Goal: Task Accomplishment & Management: Complete application form

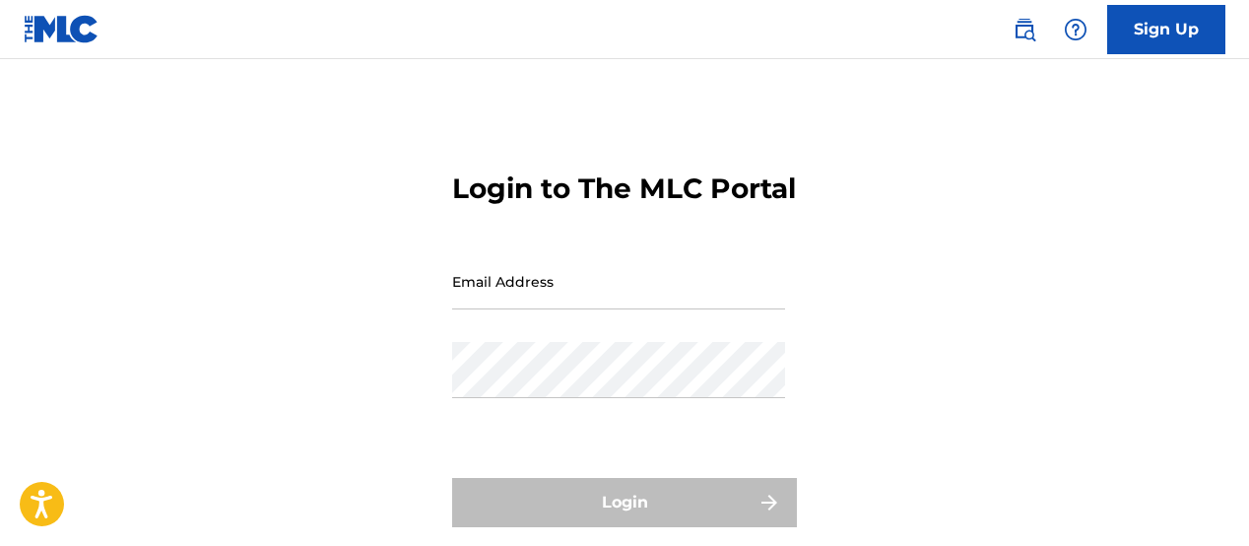
click at [516, 309] on input "Email Address" at bounding box center [618, 281] width 333 height 56
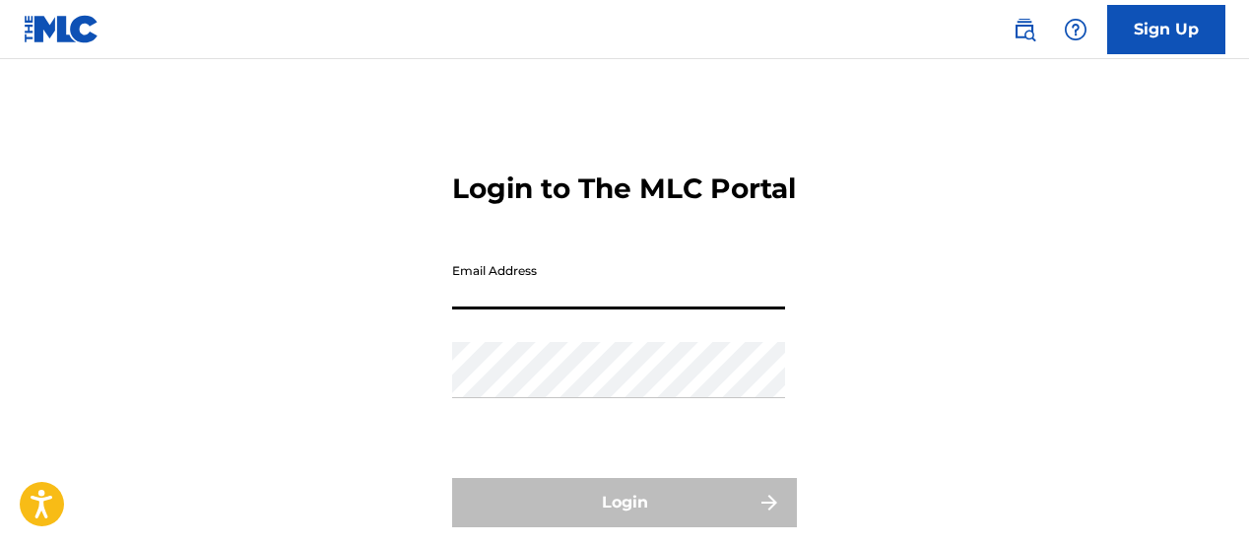
type input "[EMAIL_ADDRESS][DOMAIN_NAME]"
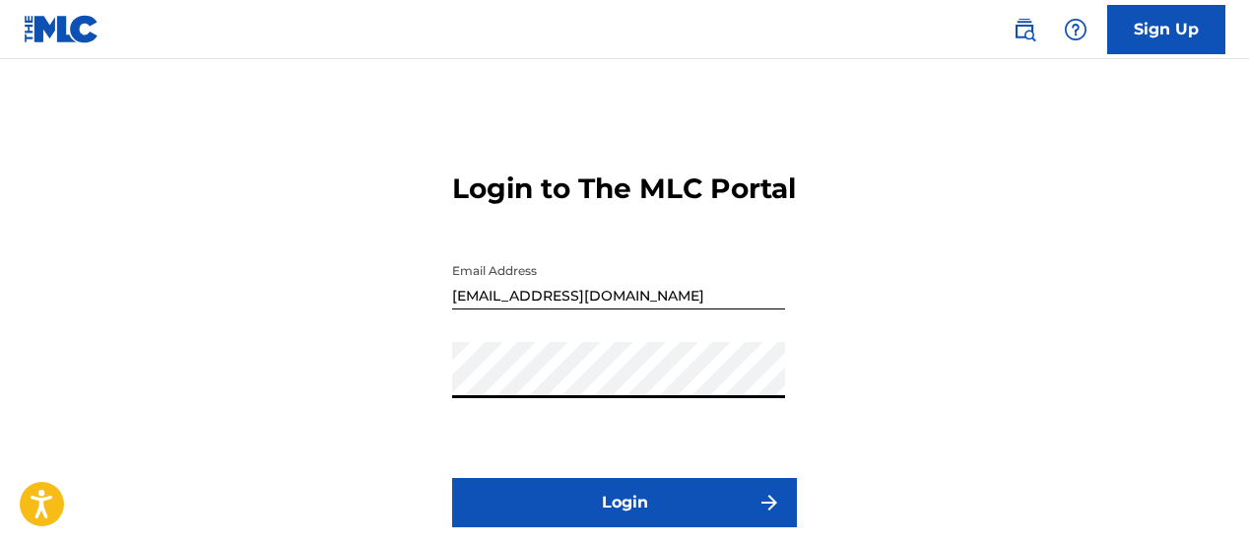
click at [452, 478] on button "Login" at bounding box center [624, 502] width 345 height 49
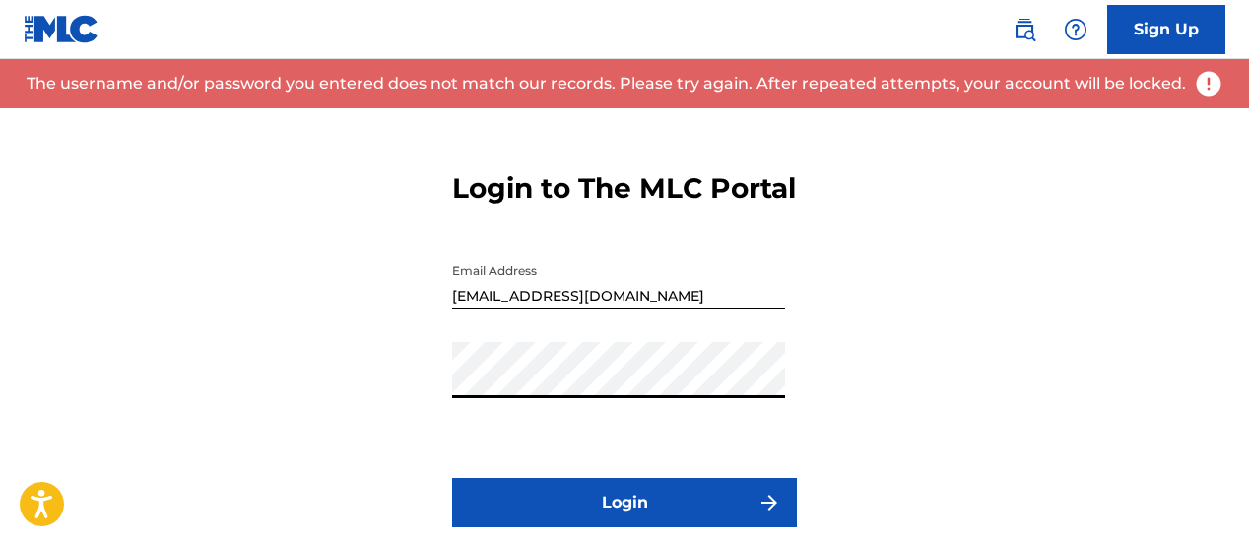
click at [1145, 31] on link "Sign Up" at bounding box center [1166, 29] width 118 height 49
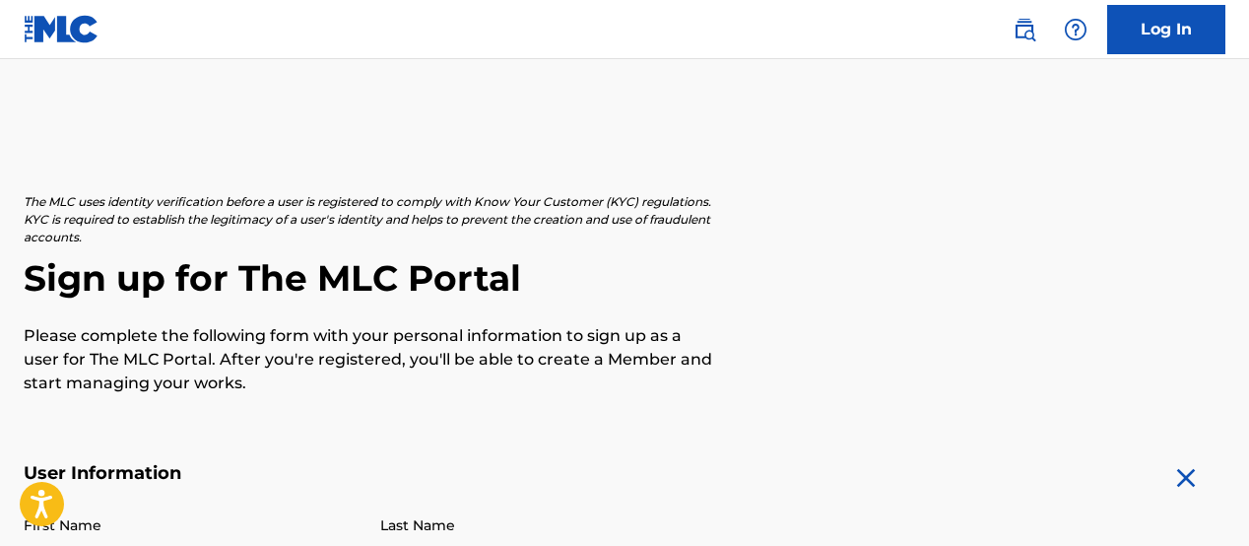
click at [1039, 351] on div "The MLC uses identity verification before a user is registered to comply with K…" at bounding box center [625, 294] width 1202 height 202
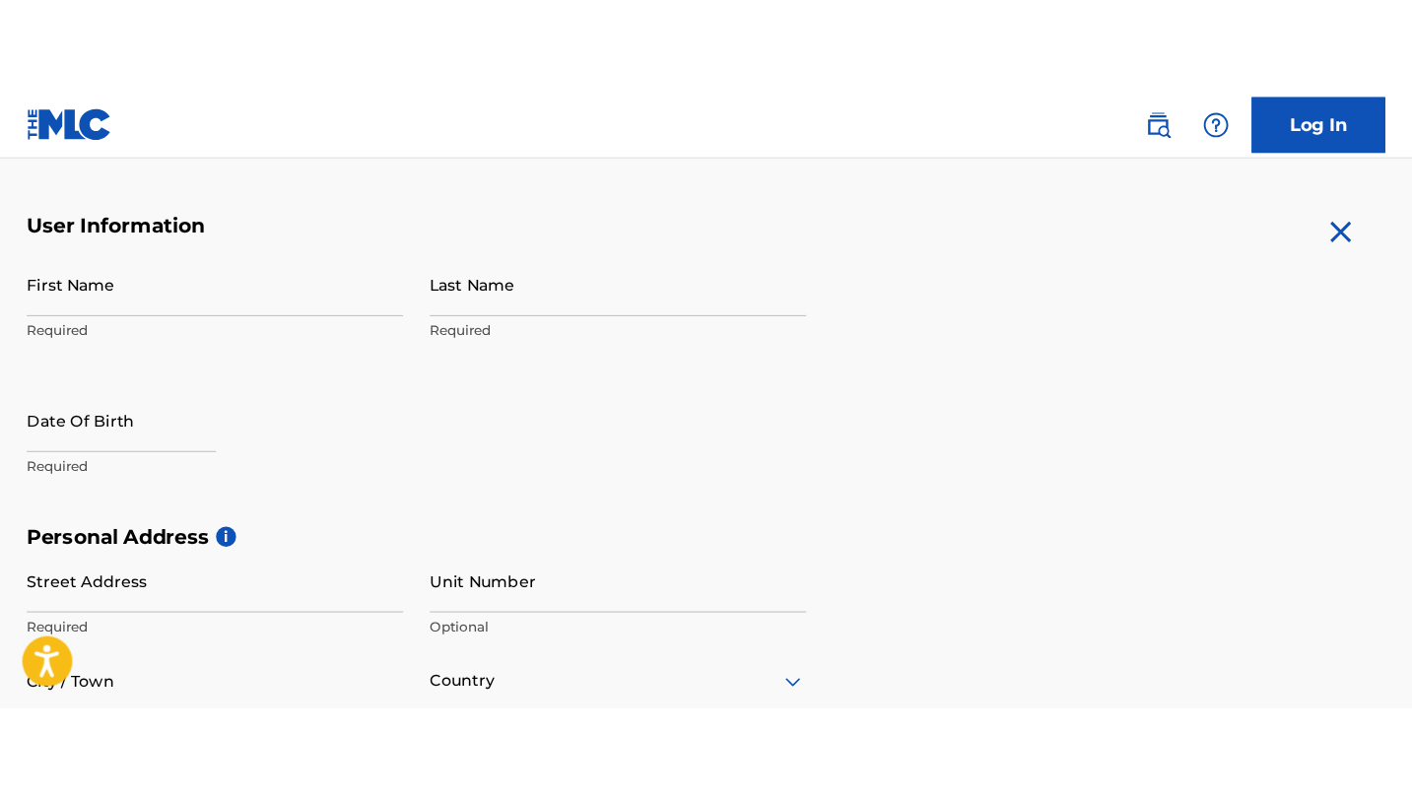
scroll to position [355, 0]
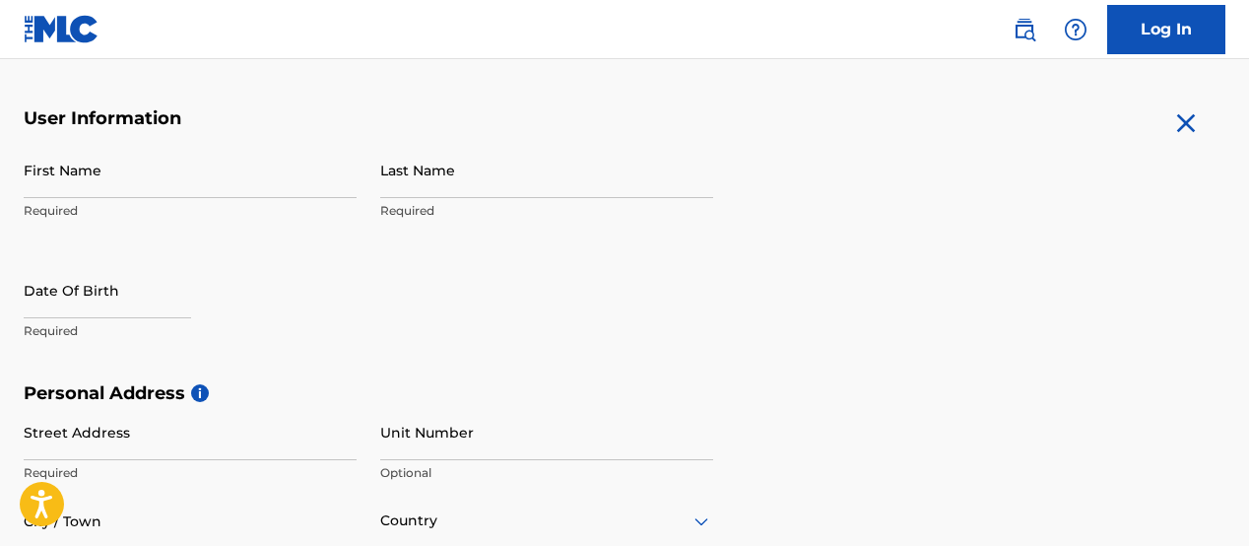
click at [238, 177] on input "First Name" at bounding box center [190, 170] width 333 height 56
type input "Kush"
click at [401, 173] on input "Last Name" at bounding box center [546, 170] width 333 height 56
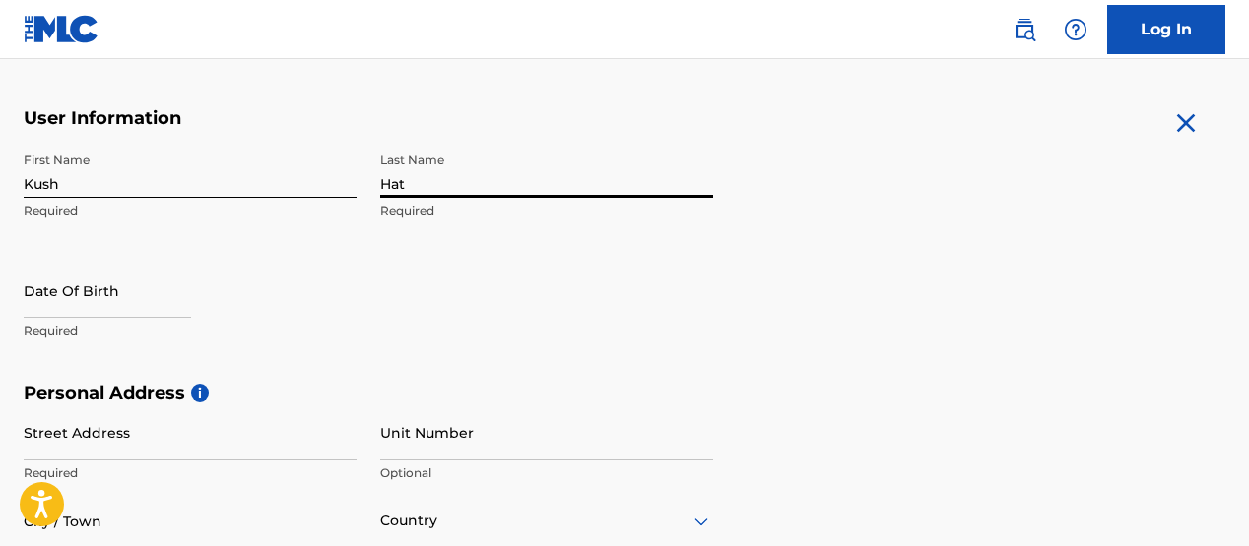
type input "[PERSON_NAME]"
select select "7"
select select "2025"
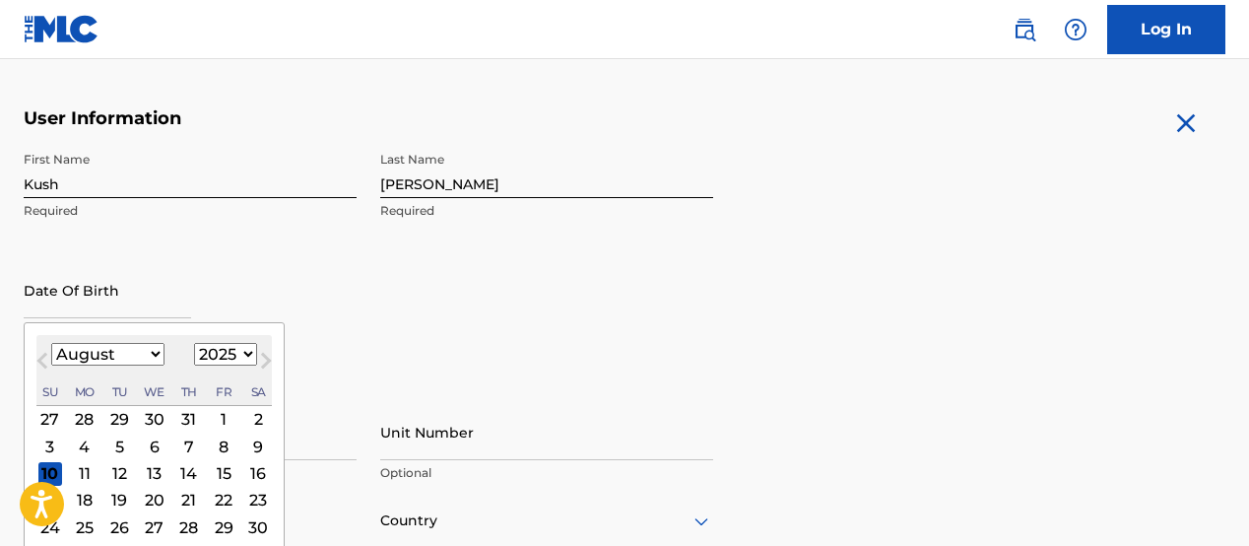
click at [70, 290] on input "text" at bounding box center [107, 290] width 167 height 56
click at [151, 445] on div "6" at bounding box center [155, 446] width 24 height 24
type input "[DATE]"
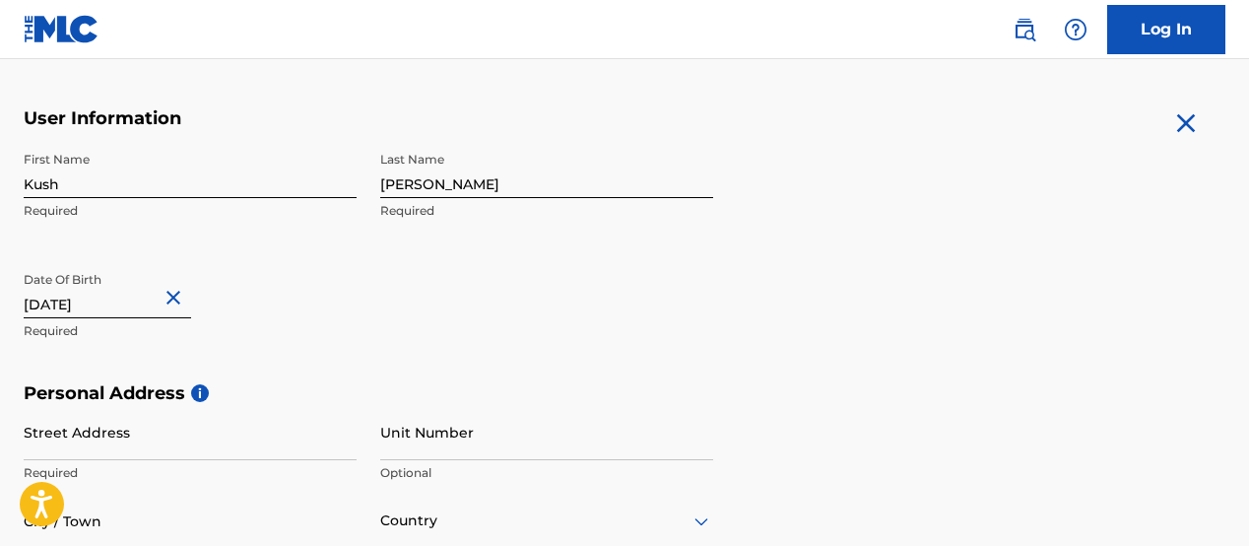
click at [137, 305] on input "[DATE]" at bounding box center [107, 290] width 167 height 56
select select "7"
select select "2025"
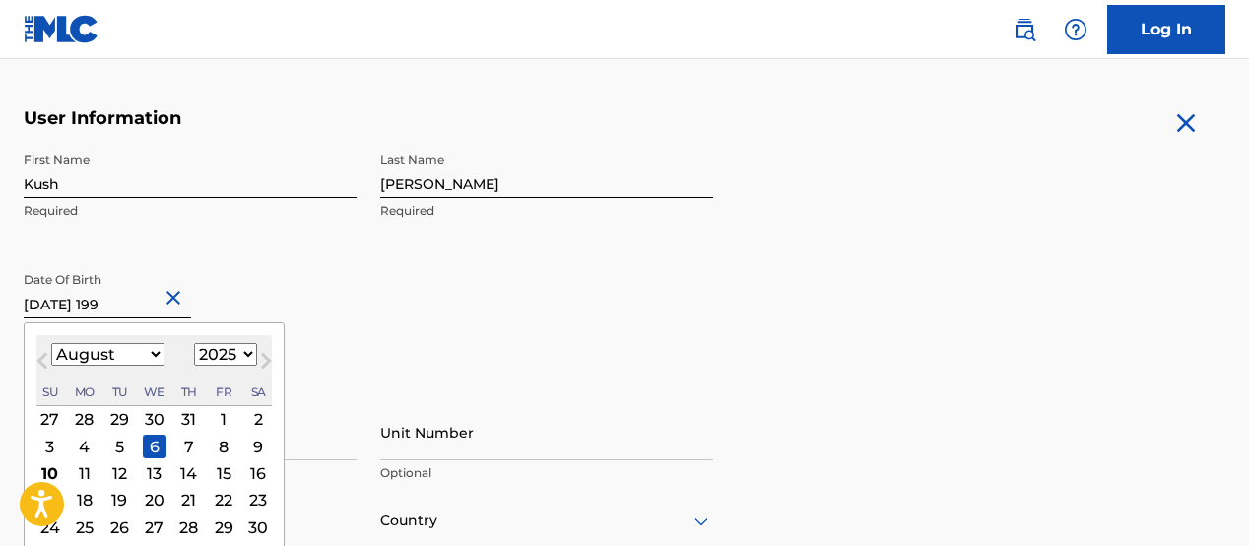
type input "[DATE]"
select select "1996"
type input "[DATE]"
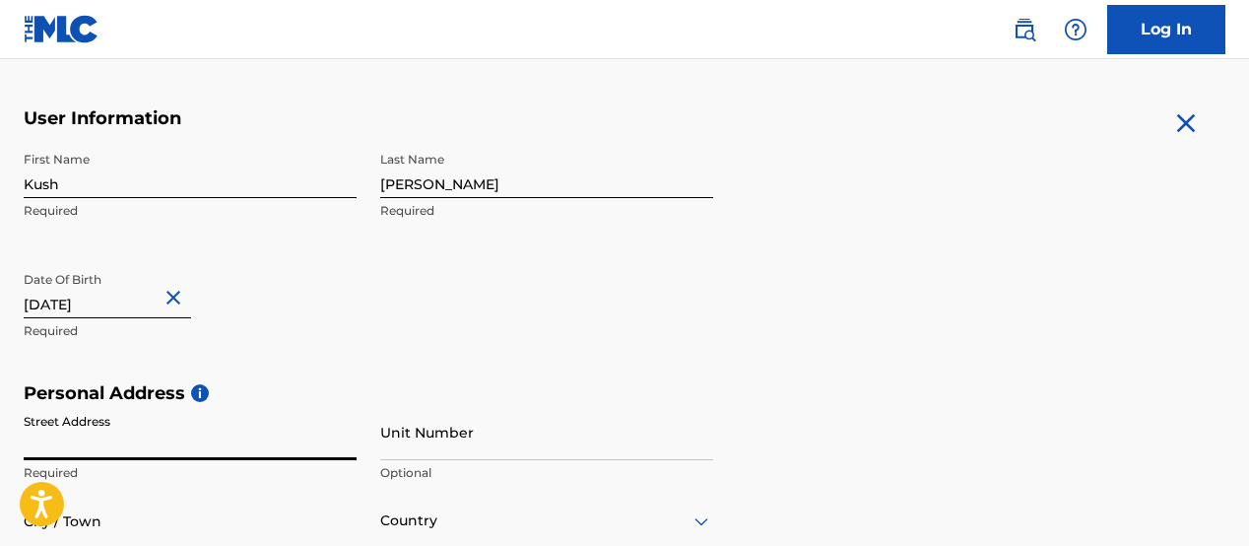
click at [95, 433] on input "Street Address" at bounding box center [190, 432] width 333 height 56
type input "[STREET_ADDRESS]"
click at [416, 455] on input "Unit Number" at bounding box center [546, 432] width 333 height 56
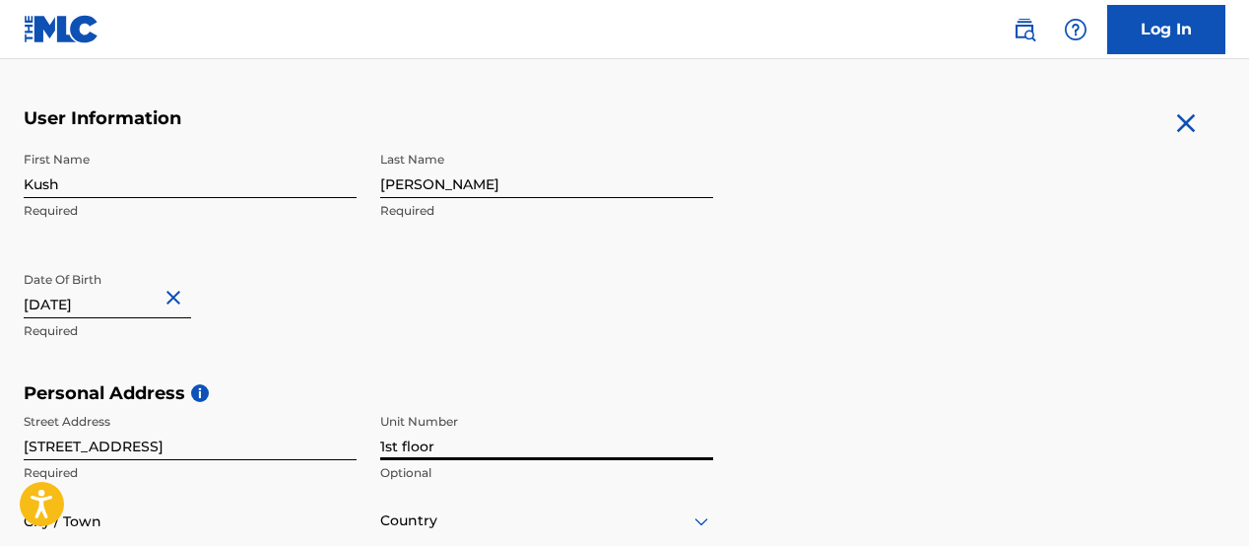
type input "1st floor"
click at [303, 510] on input "City / Town" at bounding box center [190, 521] width 333 height 56
click at [285, 507] on input "City / Town" at bounding box center [190, 521] width 333 height 56
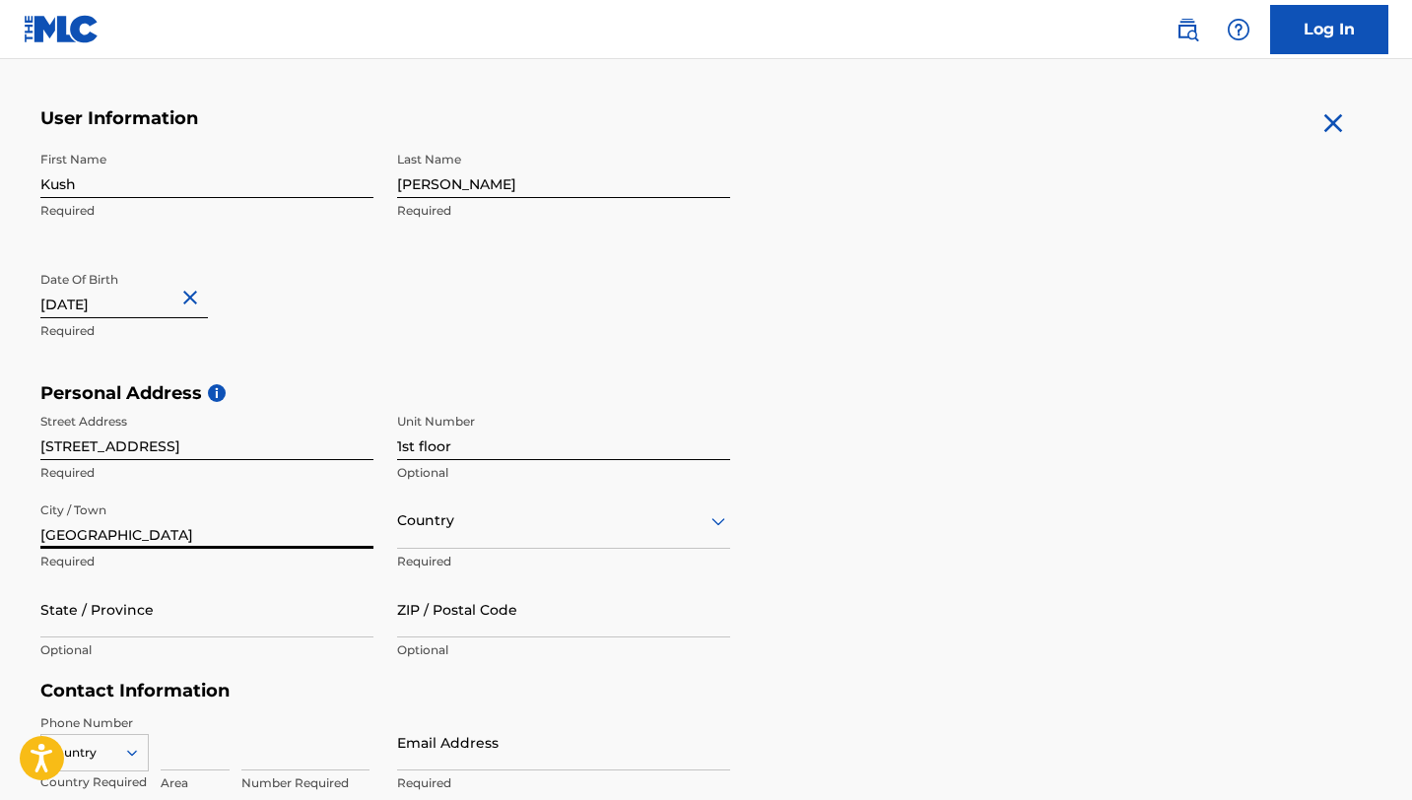
type input "[GEOGRAPHIC_DATA]"
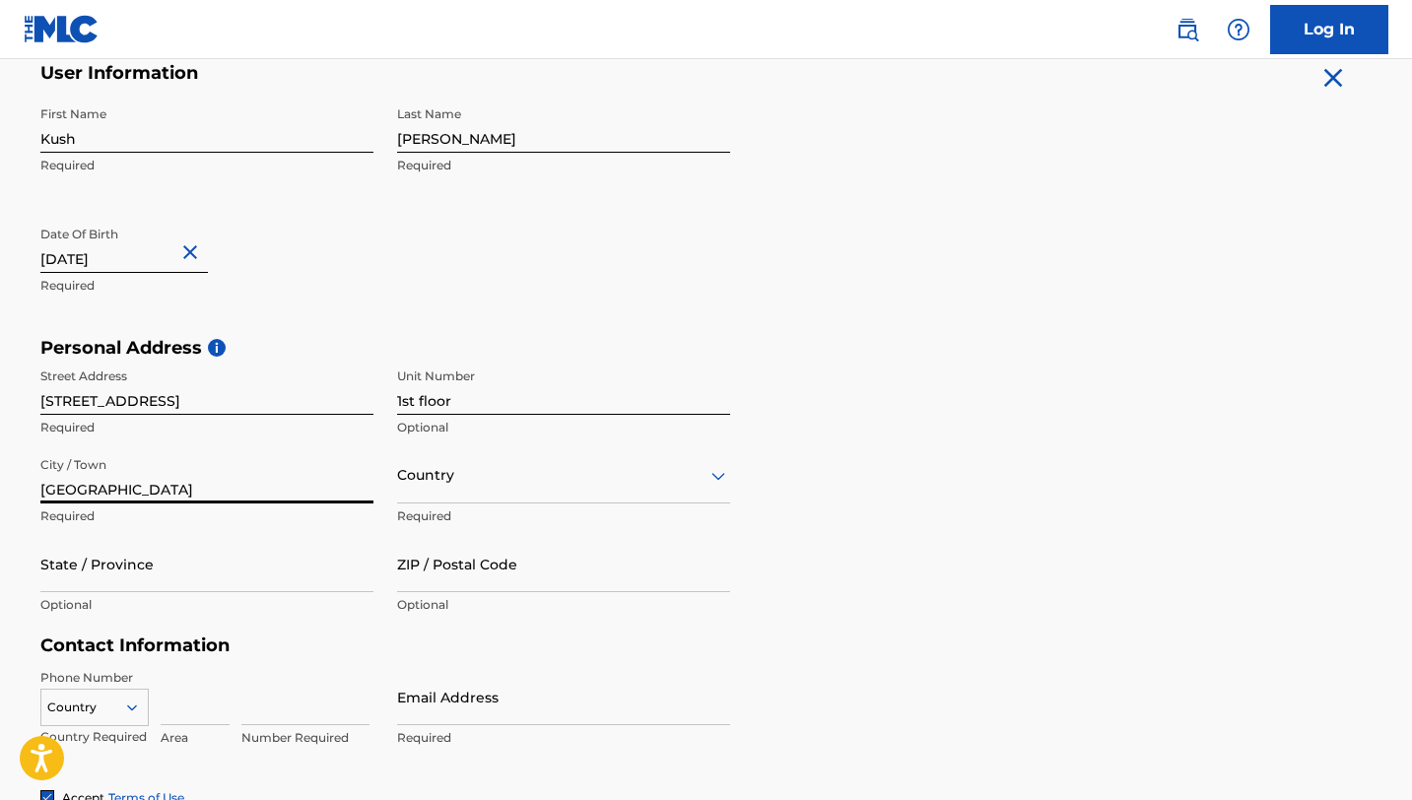
click at [434, 503] on div "Country" at bounding box center [563, 475] width 333 height 56
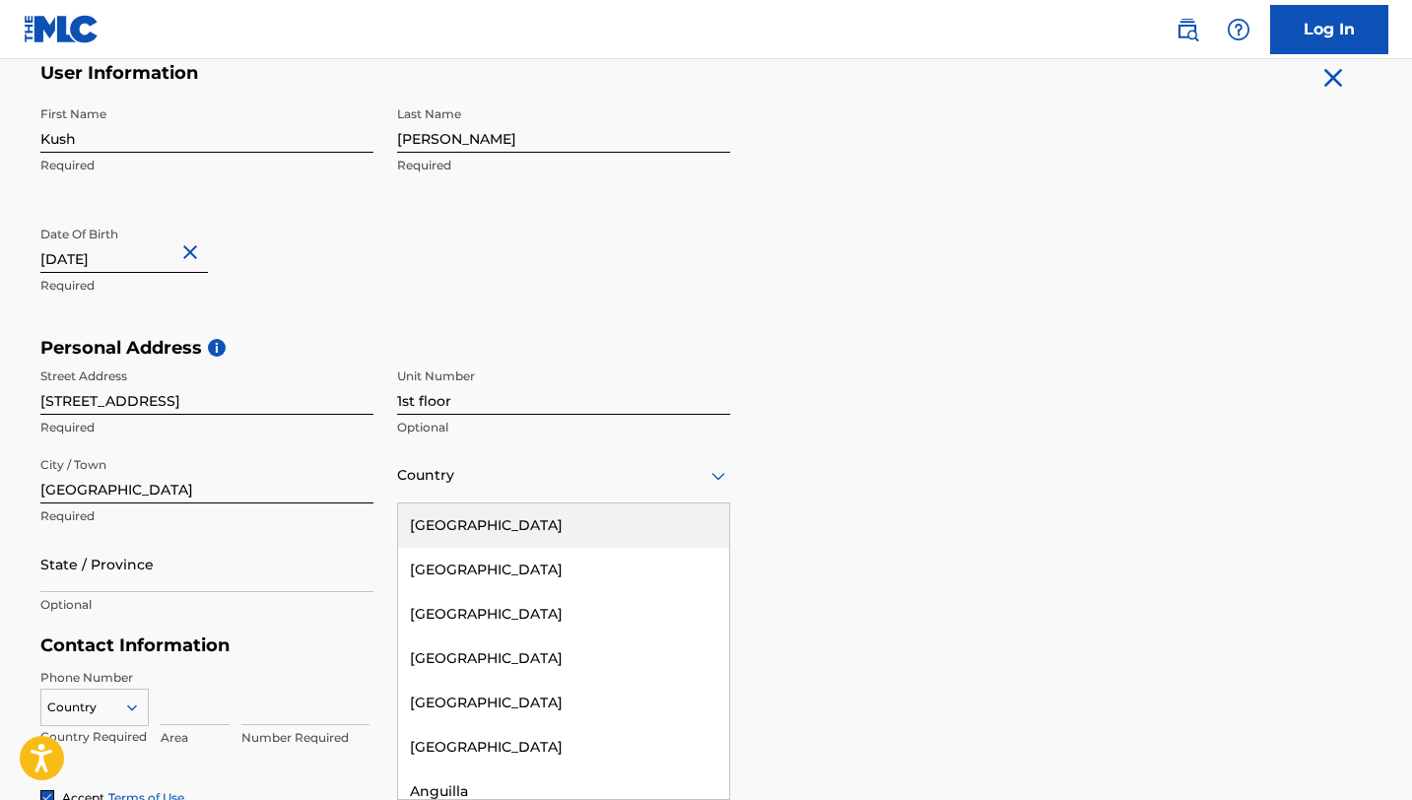
click at [444, 530] on div "[GEOGRAPHIC_DATA]" at bounding box center [563, 525] width 331 height 44
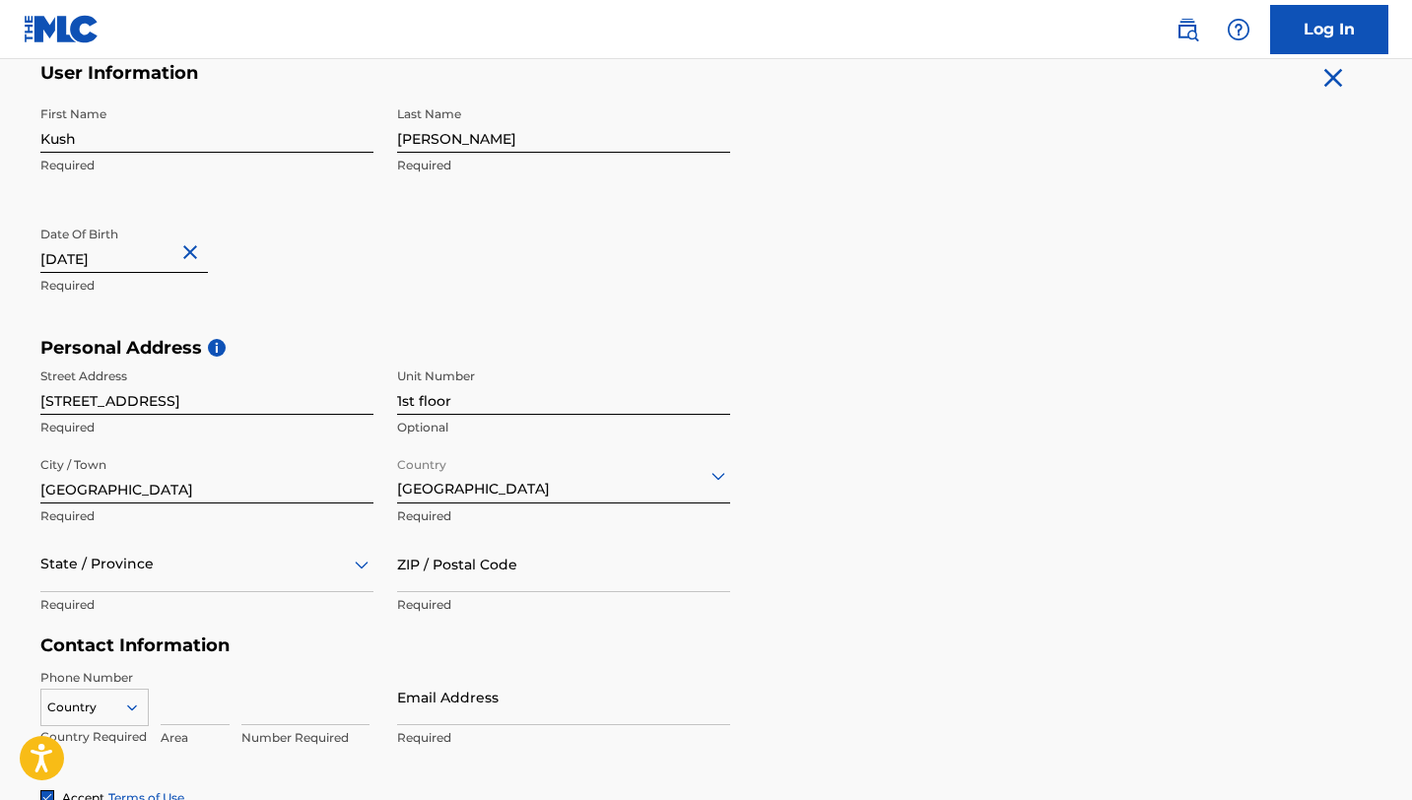
click at [233, 545] on div "State / Province" at bounding box center [206, 564] width 333 height 56
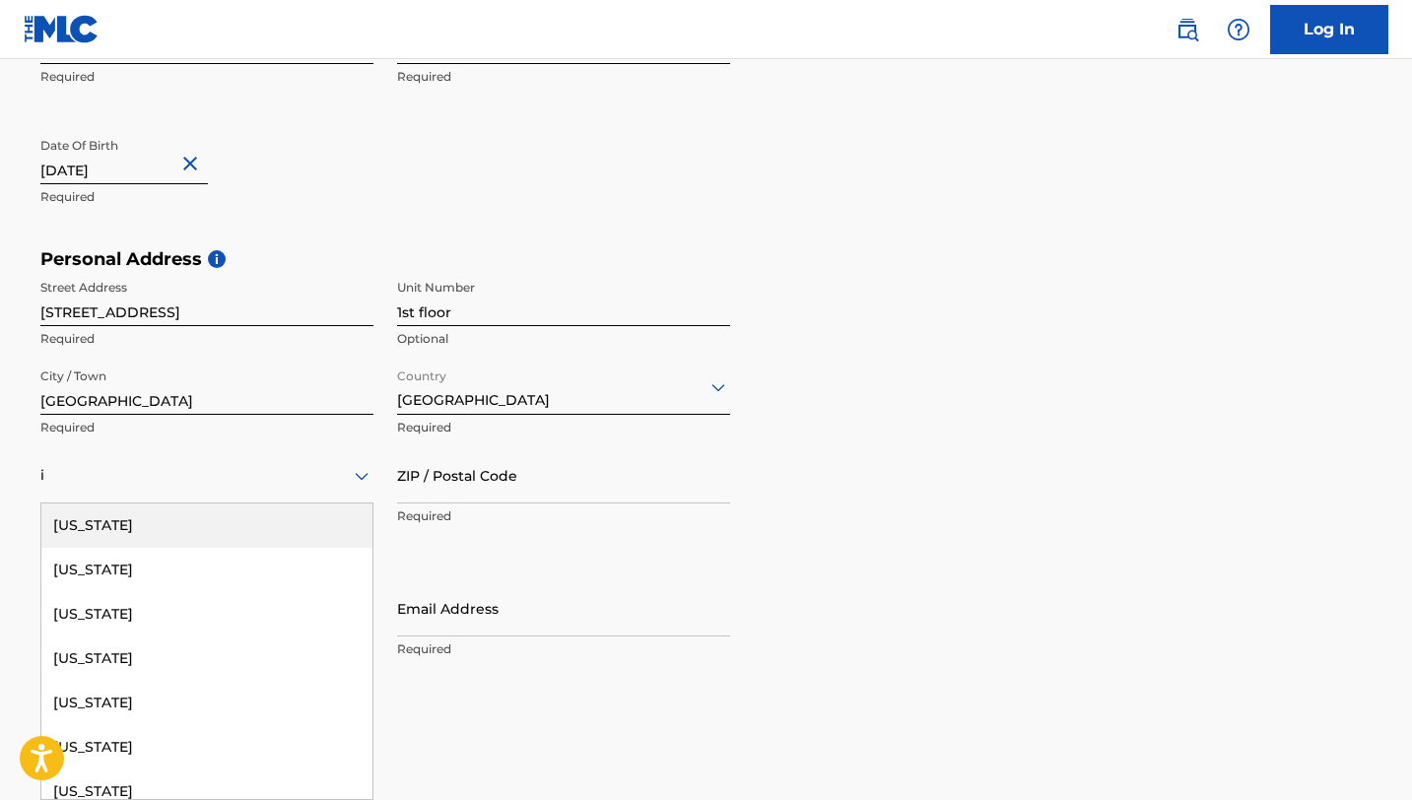
type input "il"
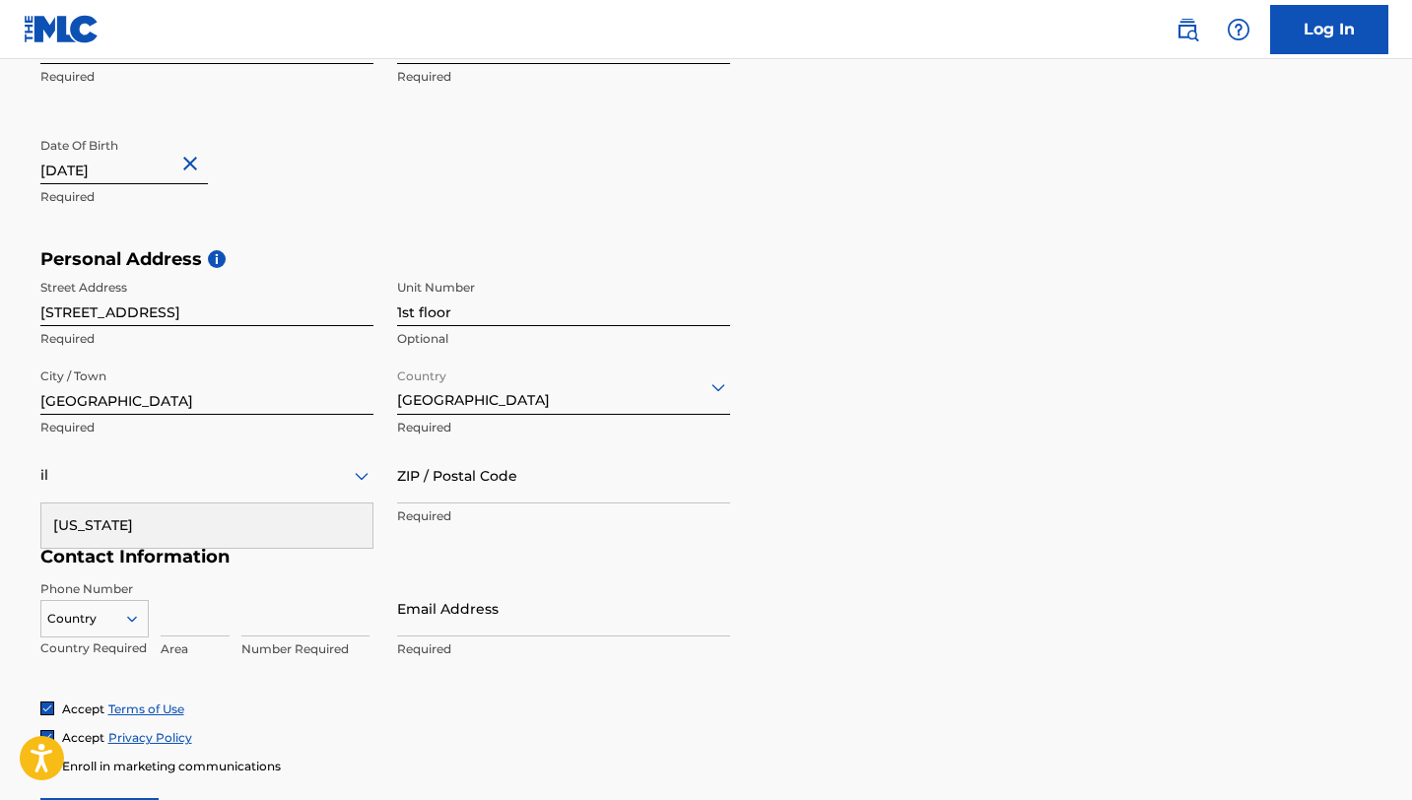
click at [163, 523] on div "[US_STATE]" at bounding box center [206, 525] width 331 height 44
click at [467, 482] on input "ZIP / Postal Code" at bounding box center [563, 475] width 333 height 56
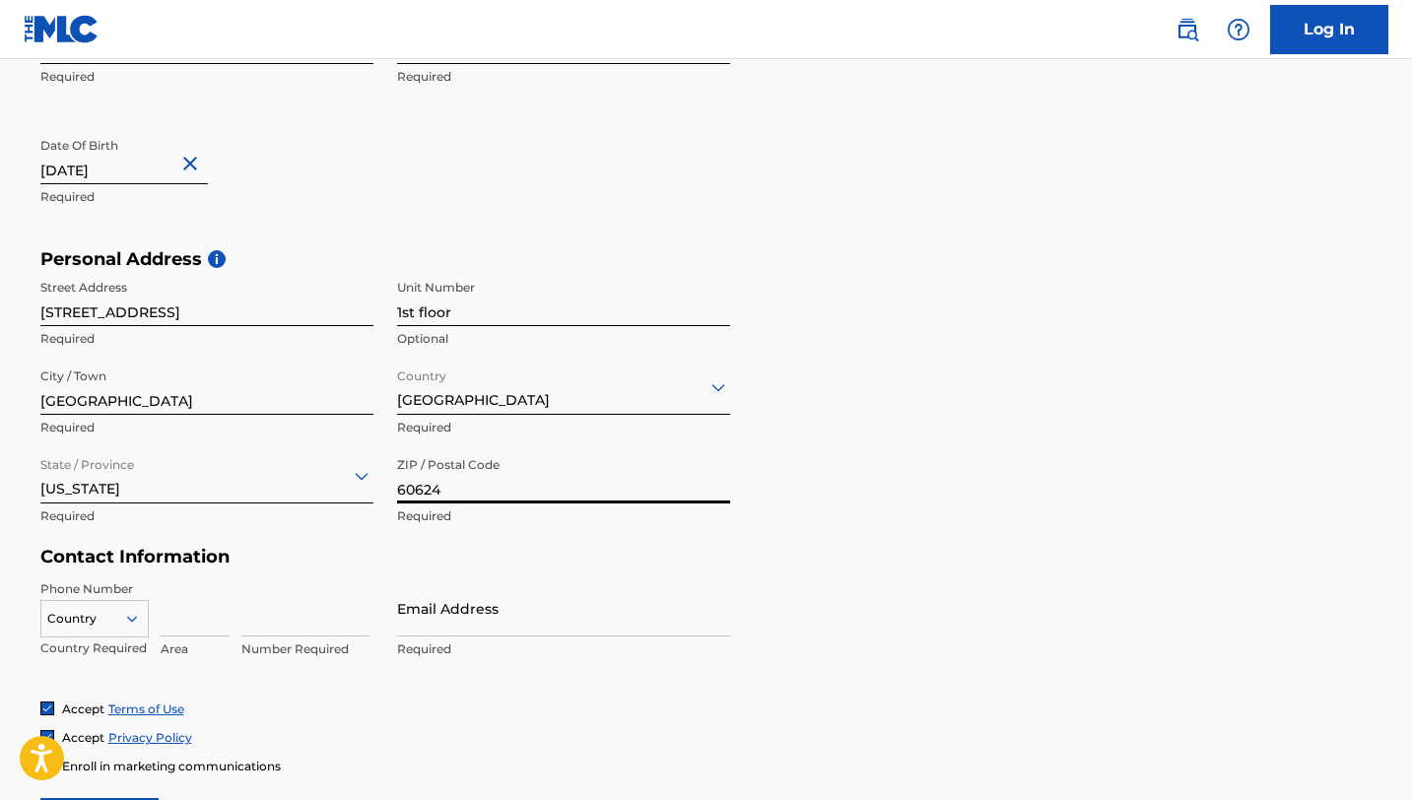
type input "60624"
click at [175, 545] on input at bounding box center [195, 608] width 69 height 56
click at [422, 545] on input "Email Address" at bounding box center [563, 608] width 333 height 56
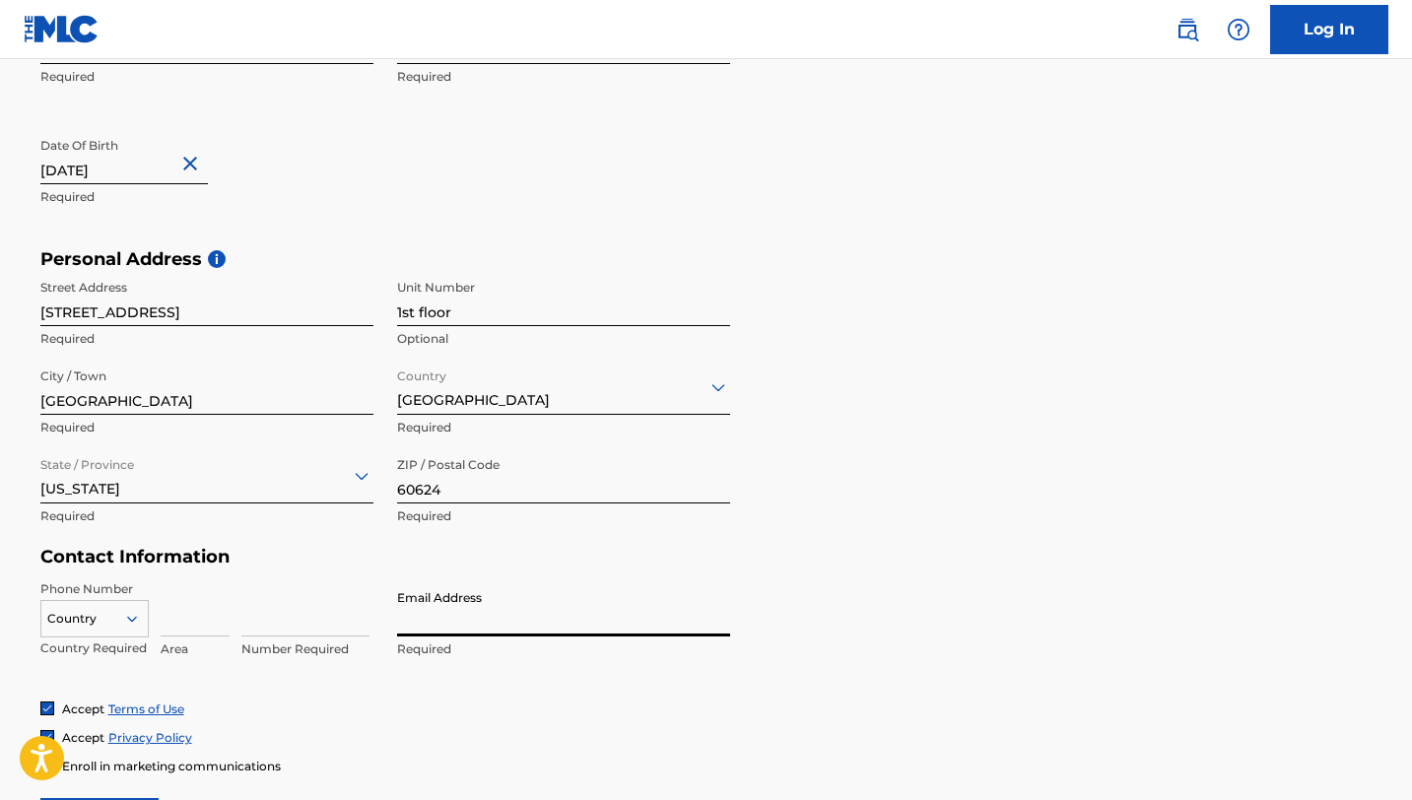
type input "[EMAIL_ADDRESS][DOMAIN_NAME]"
click at [214, 545] on input at bounding box center [195, 608] width 69 height 56
click at [457, 545] on p "Required" at bounding box center [563, 649] width 333 height 18
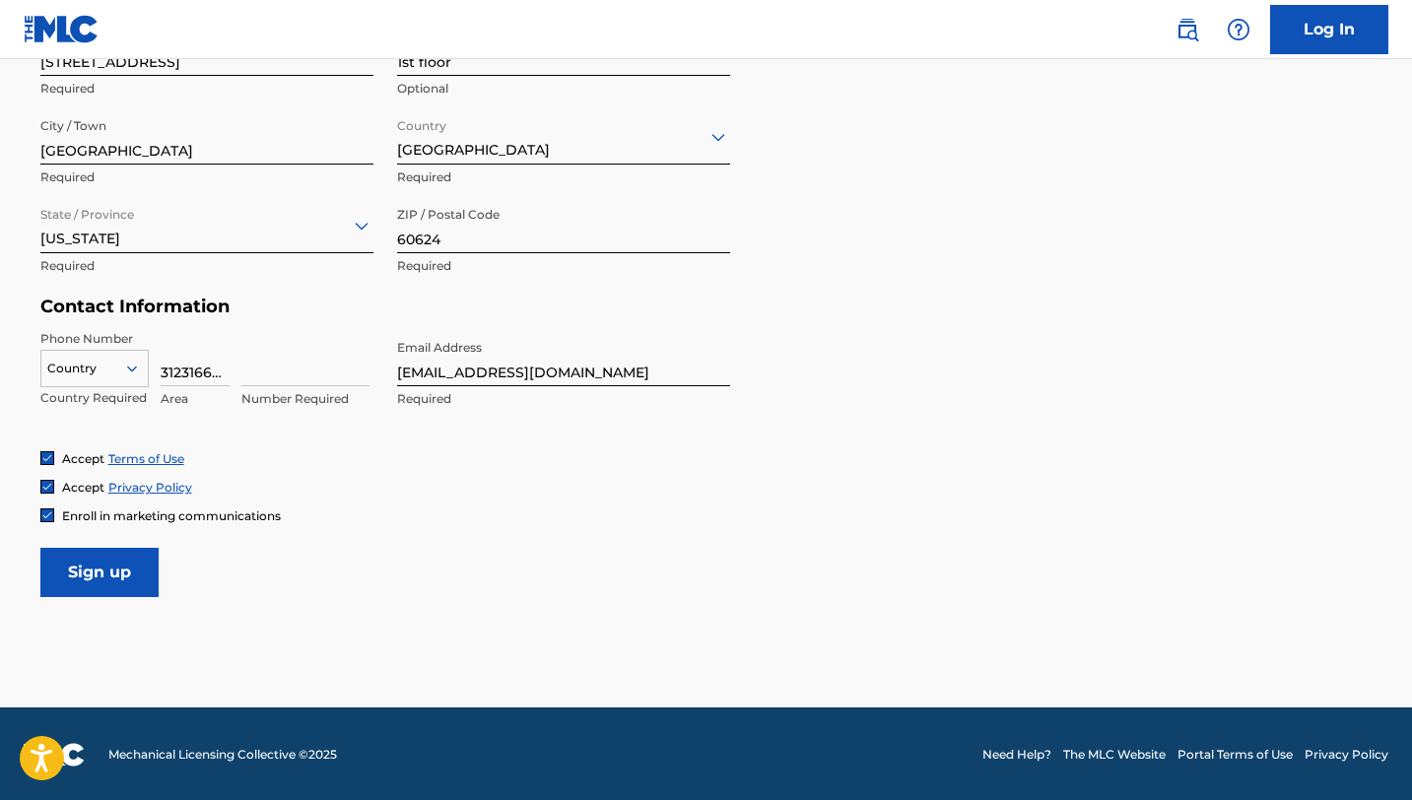
scroll to position [740, 0]
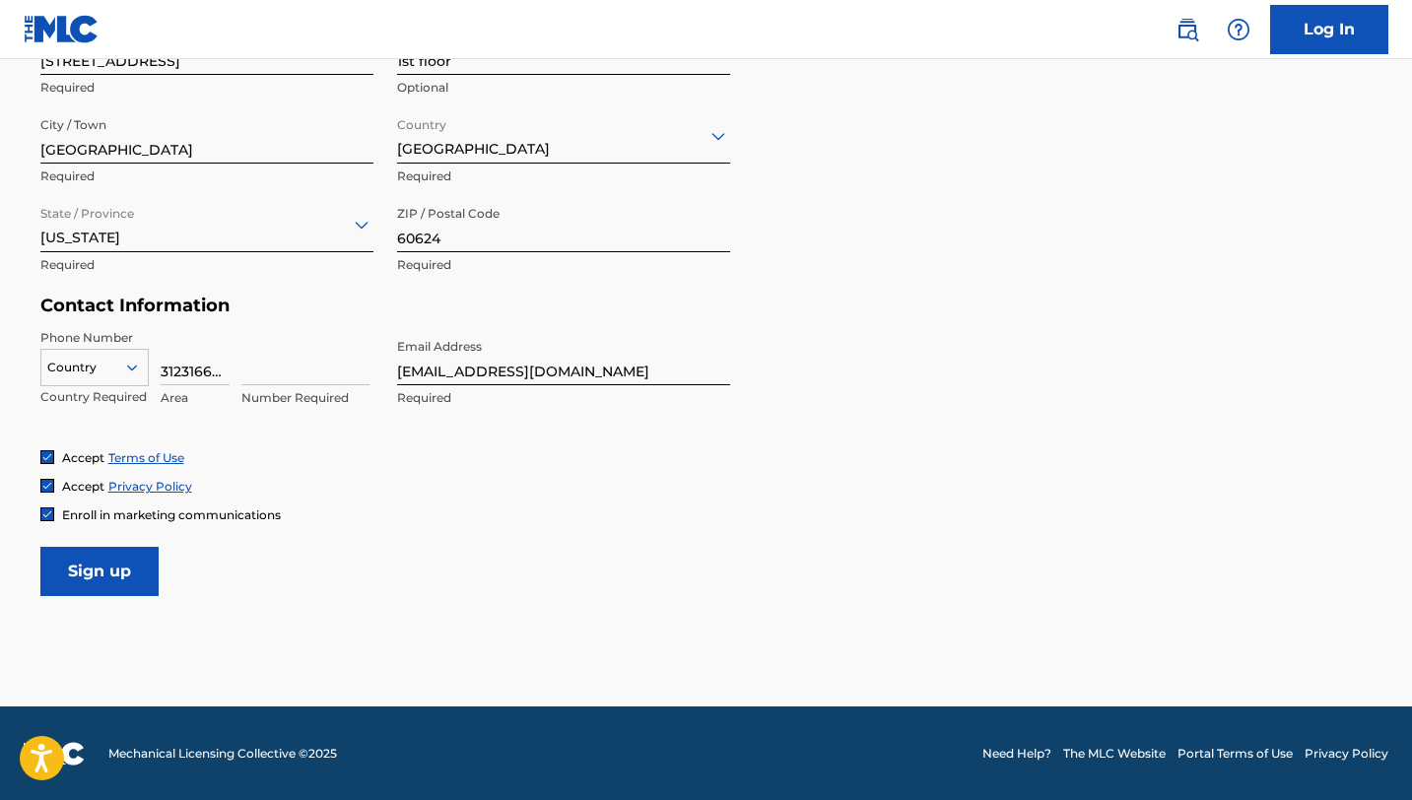
click at [280, 368] on input at bounding box center [305, 357] width 128 height 56
click at [221, 370] on input "3123166950" at bounding box center [195, 357] width 69 height 56
click at [204, 368] on input "31250" at bounding box center [195, 357] width 69 height 56
type input "312"
click at [268, 367] on input at bounding box center [305, 357] width 128 height 56
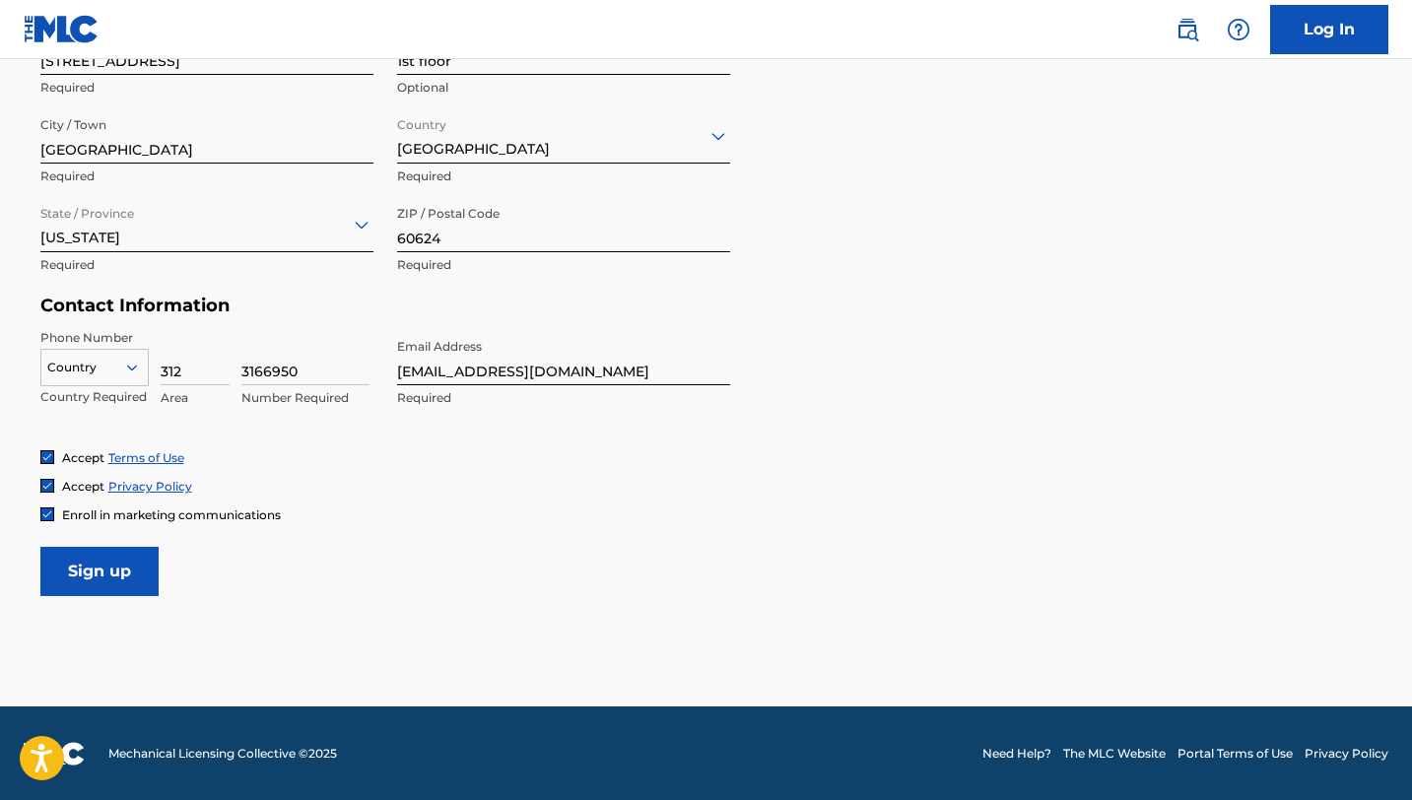
type input "3166950"
click at [130, 545] on input "Sign up" at bounding box center [99, 571] width 118 height 49
click at [109, 378] on div "option , selected. Select is focused ,type to refine list, press Down to open t…" at bounding box center [94, 364] width 108 height 30
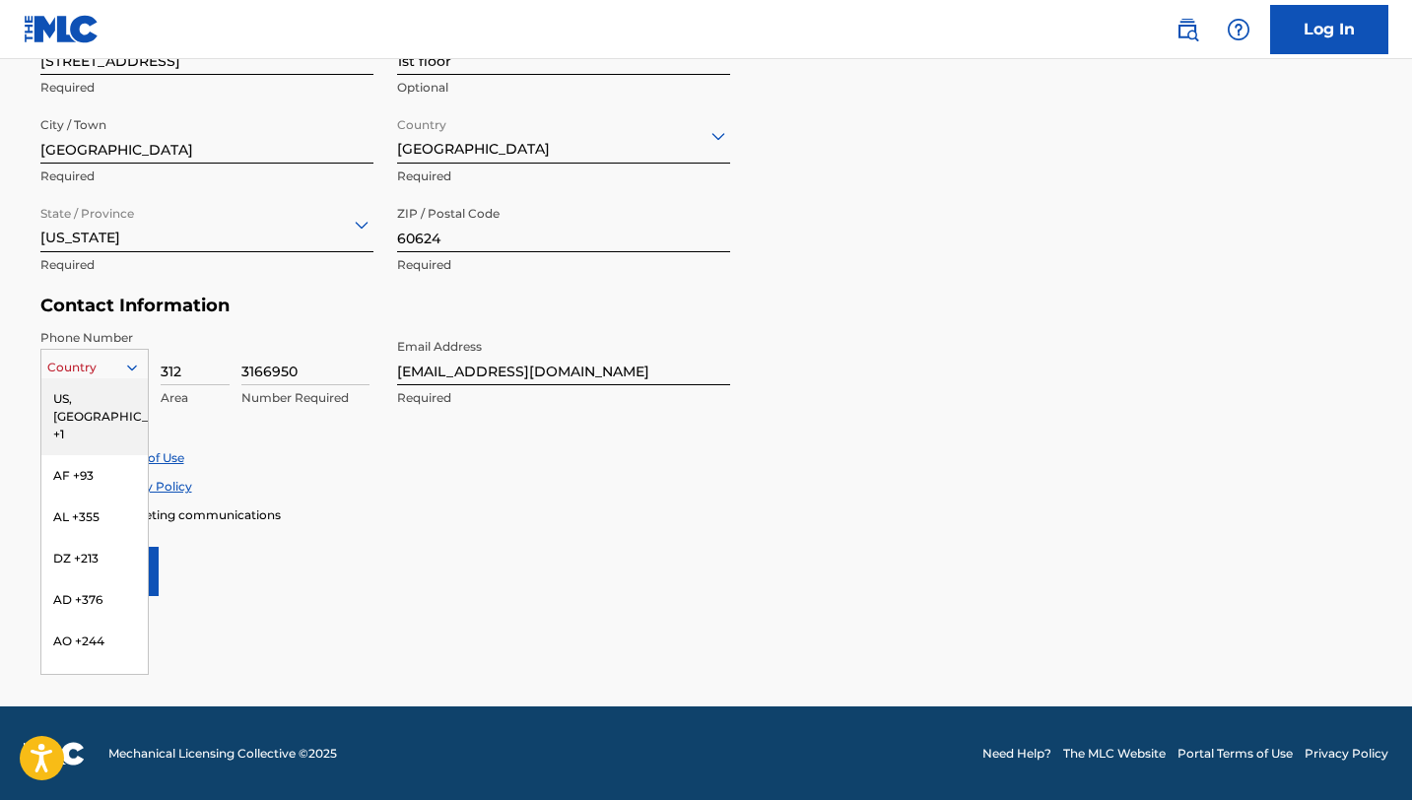
click at [116, 409] on div "US, [GEOGRAPHIC_DATA] +1" at bounding box center [94, 416] width 106 height 77
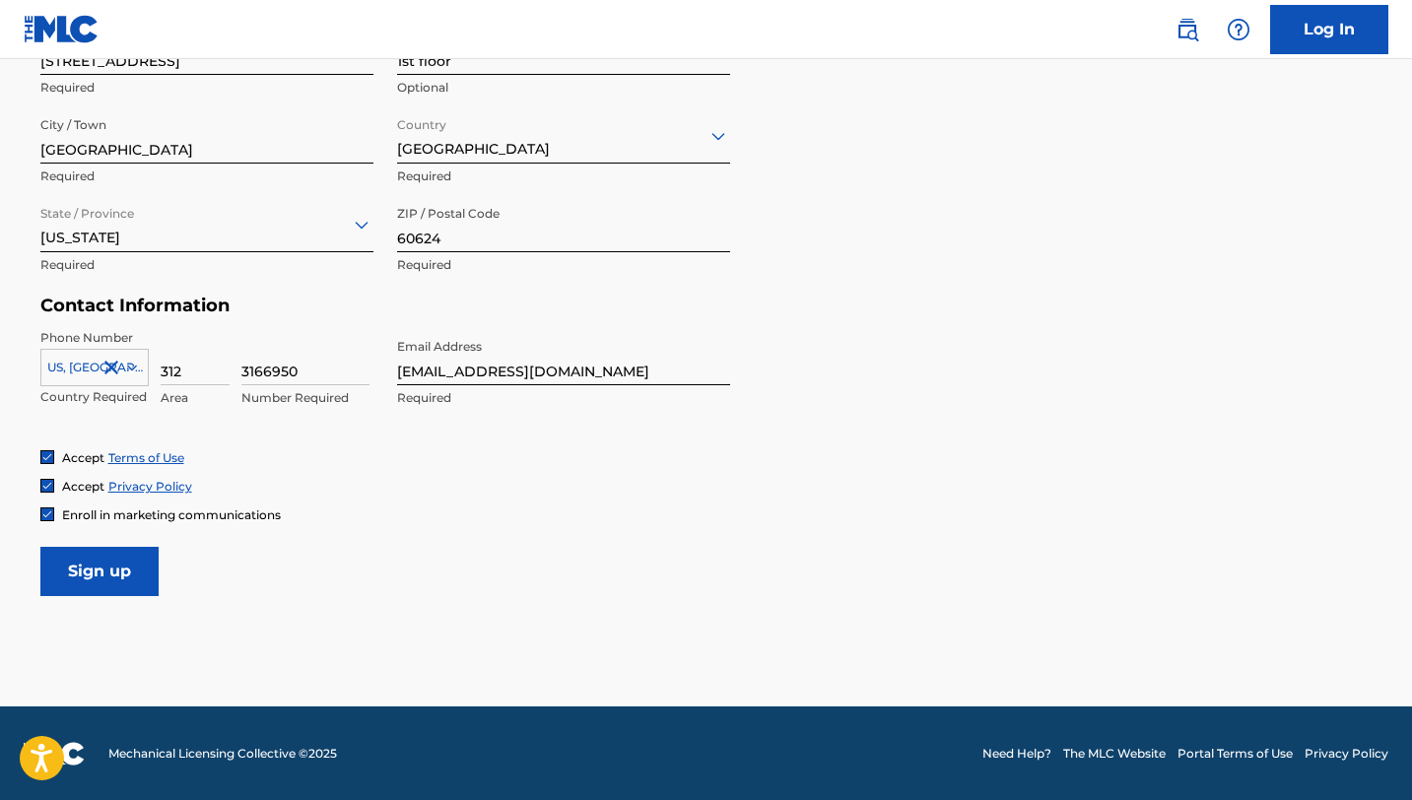
click at [117, 545] on input "Sign up" at bounding box center [99, 571] width 118 height 49
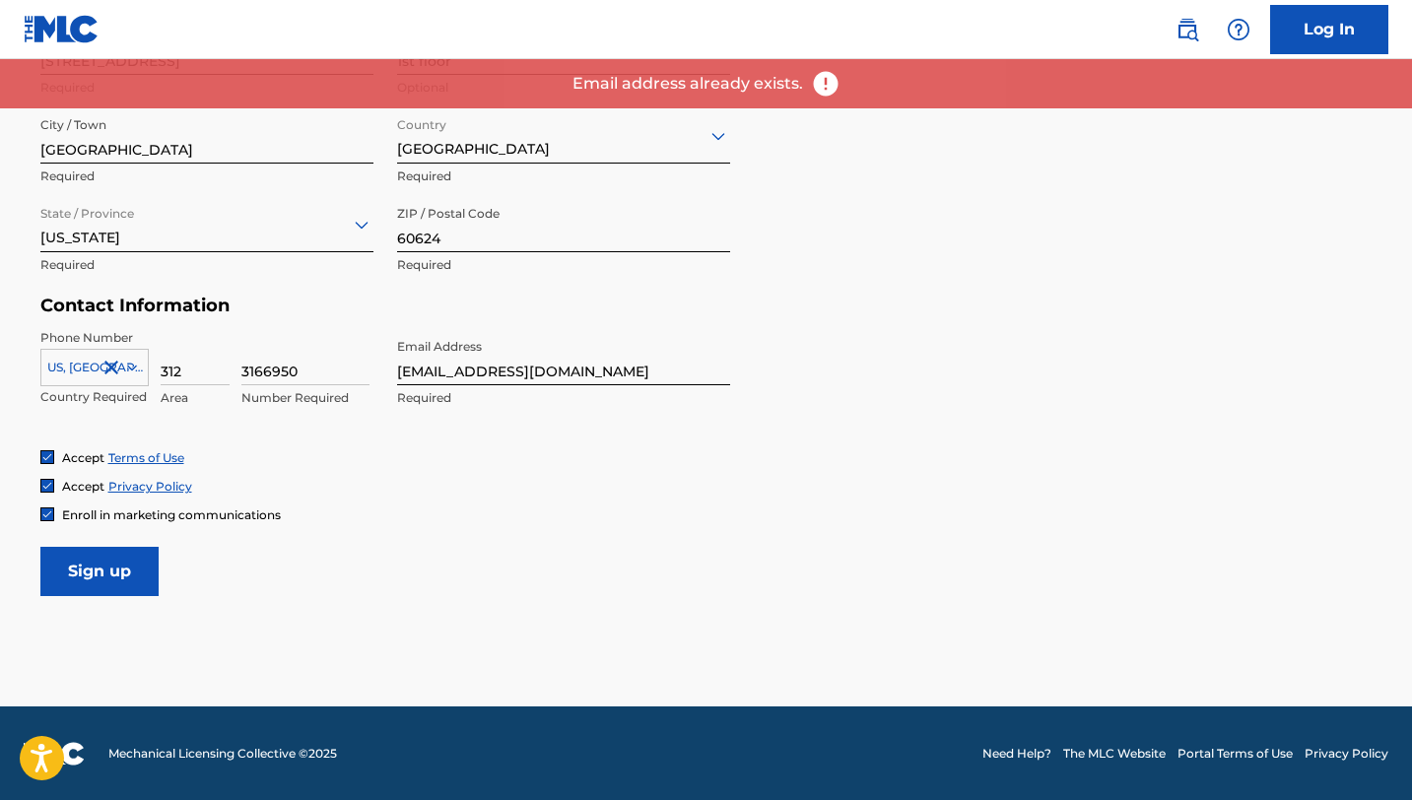
click at [1248, 33] on link "Log In" at bounding box center [1329, 29] width 118 height 49
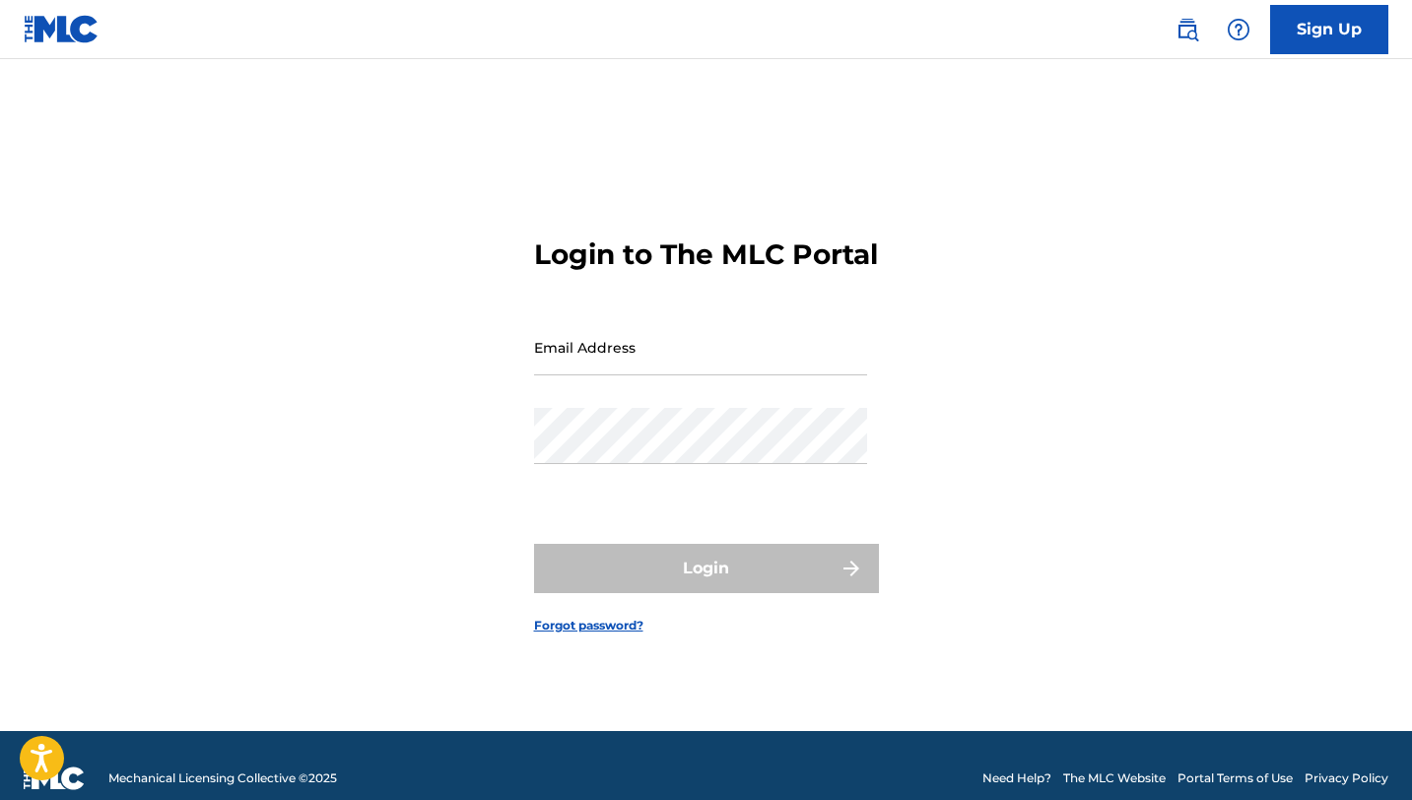
click at [623, 545] on link "Forgot password?" at bounding box center [588, 626] width 109 height 18
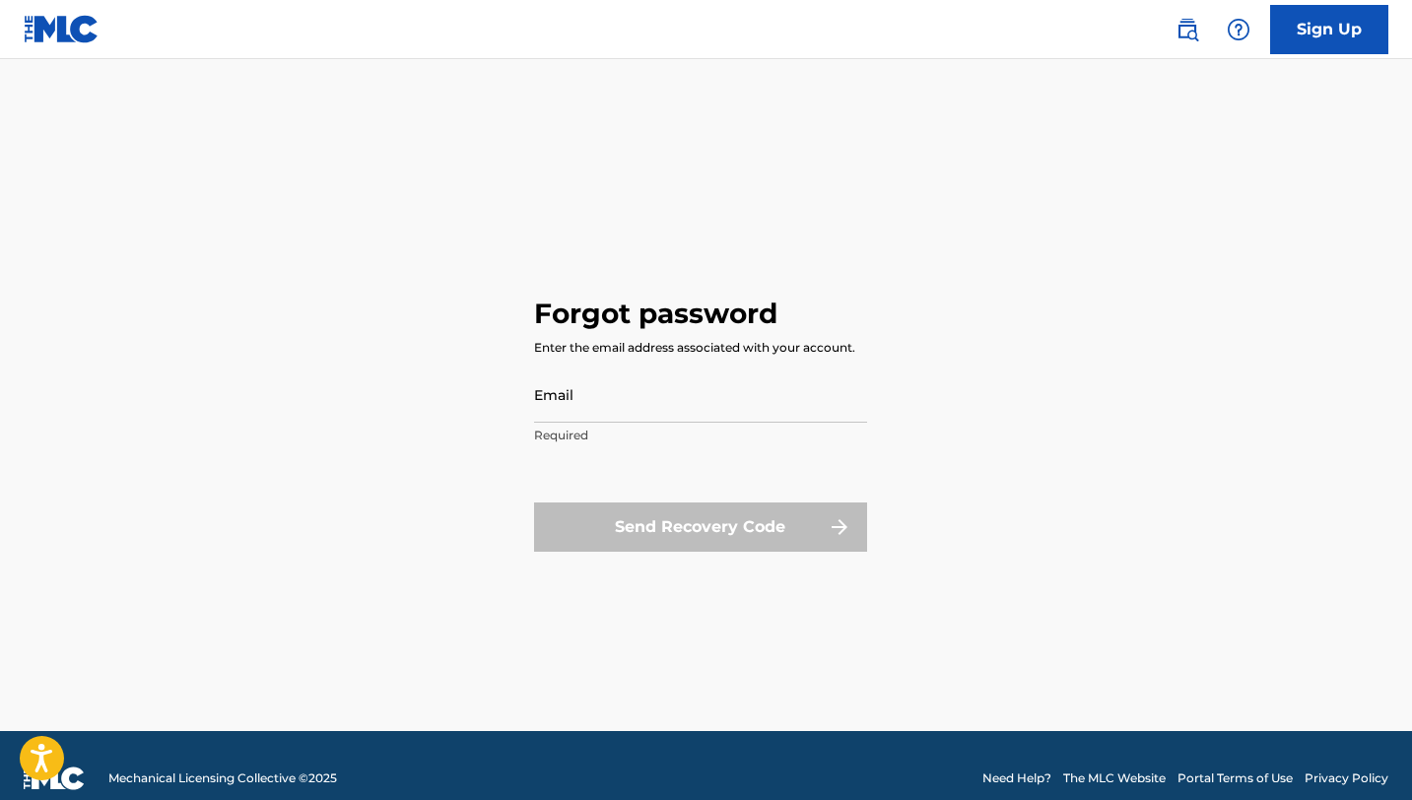
click at [632, 404] on input "Email" at bounding box center [700, 395] width 333 height 56
type input "[EMAIL_ADDRESS][DOMAIN_NAME]"
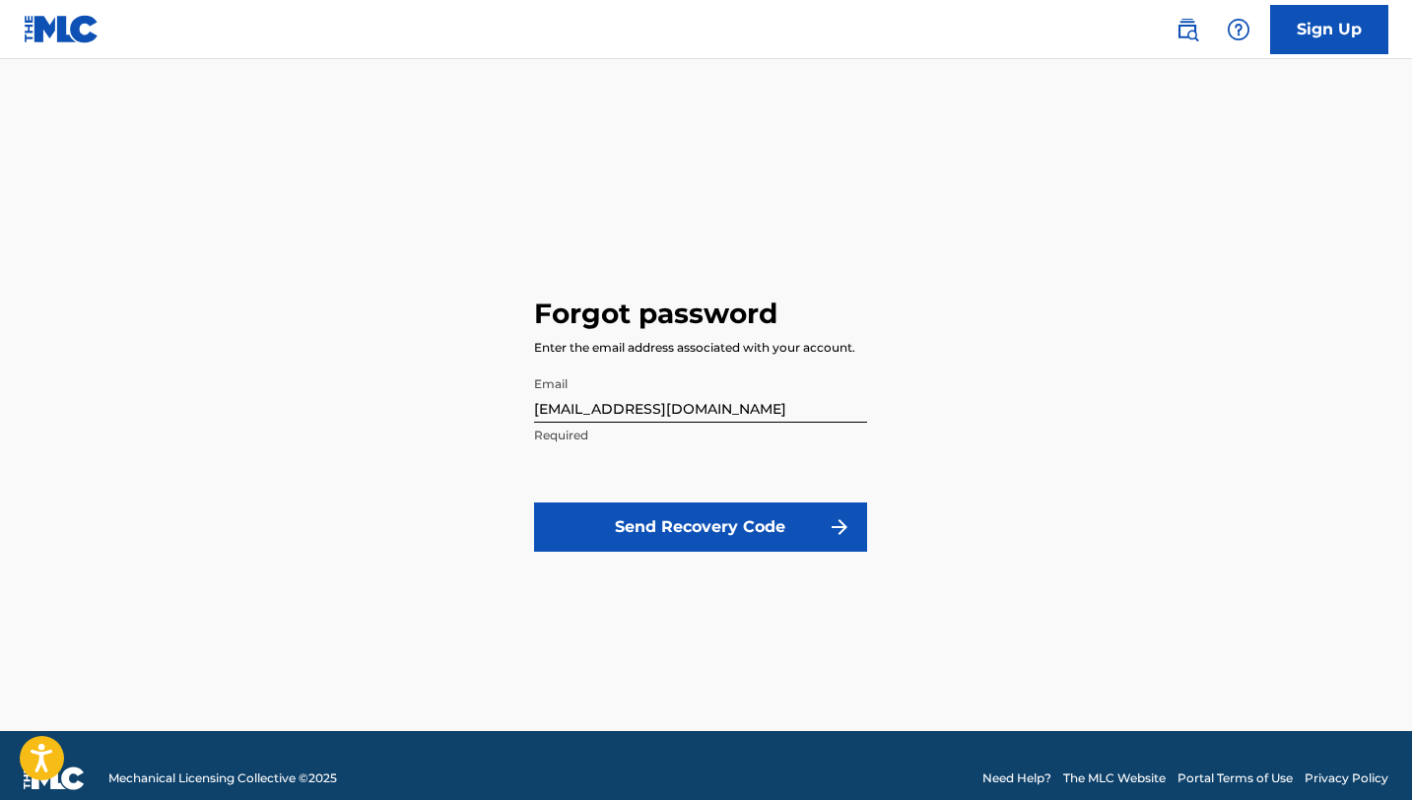
click at [702, 533] on button "Send Recovery Code" at bounding box center [700, 526] width 333 height 49
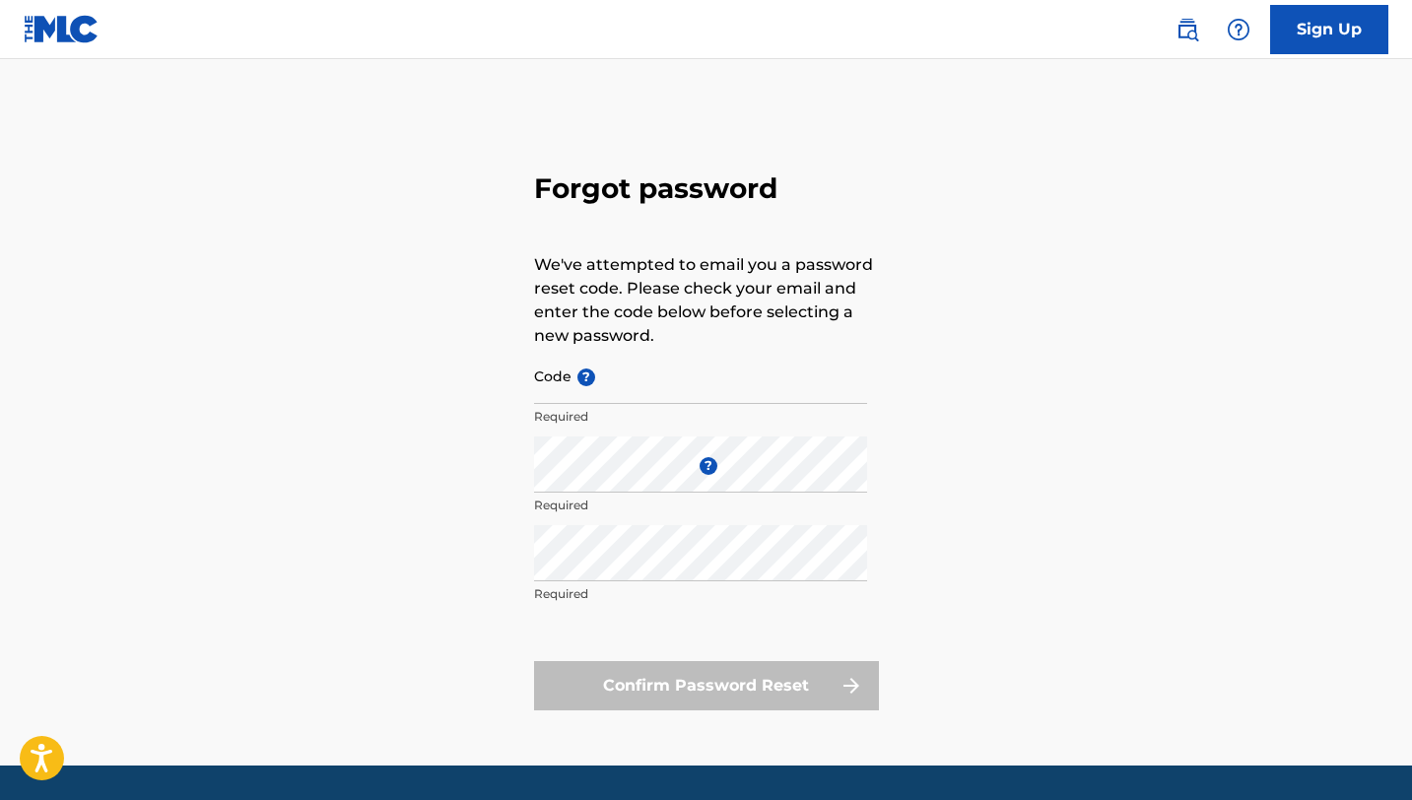
click at [627, 386] on input "Code ?" at bounding box center [700, 376] width 333 height 56
click at [638, 386] on input "Code ?" at bounding box center [700, 376] width 333 height 56
paste input "FP_d51890d2daba45a260aa364640bd"
type input "FP_d51890d2daba45a260aa364640bd"
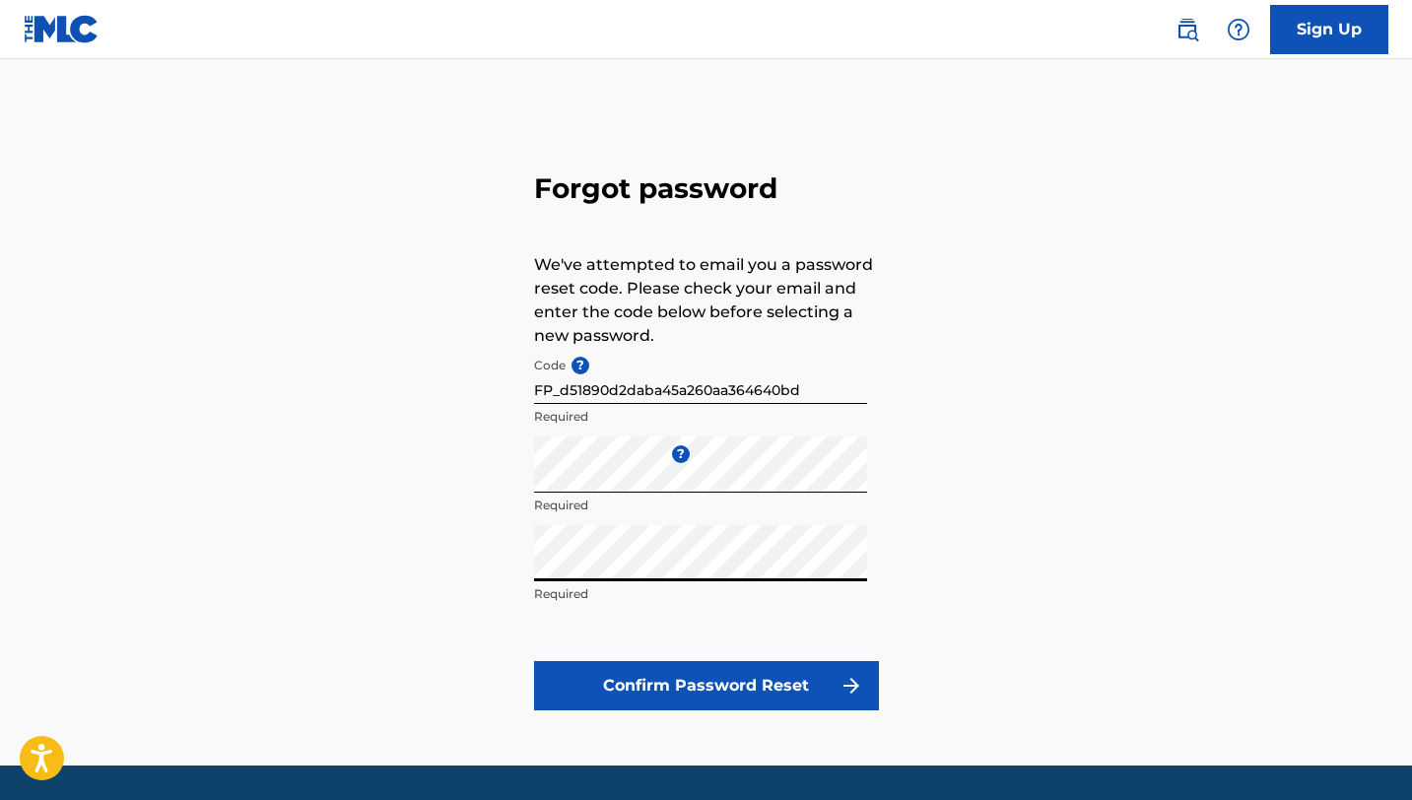
click at [700, 545] on button "Confirm Password Reset" at bounding box center [706, 685] width 345 height 49
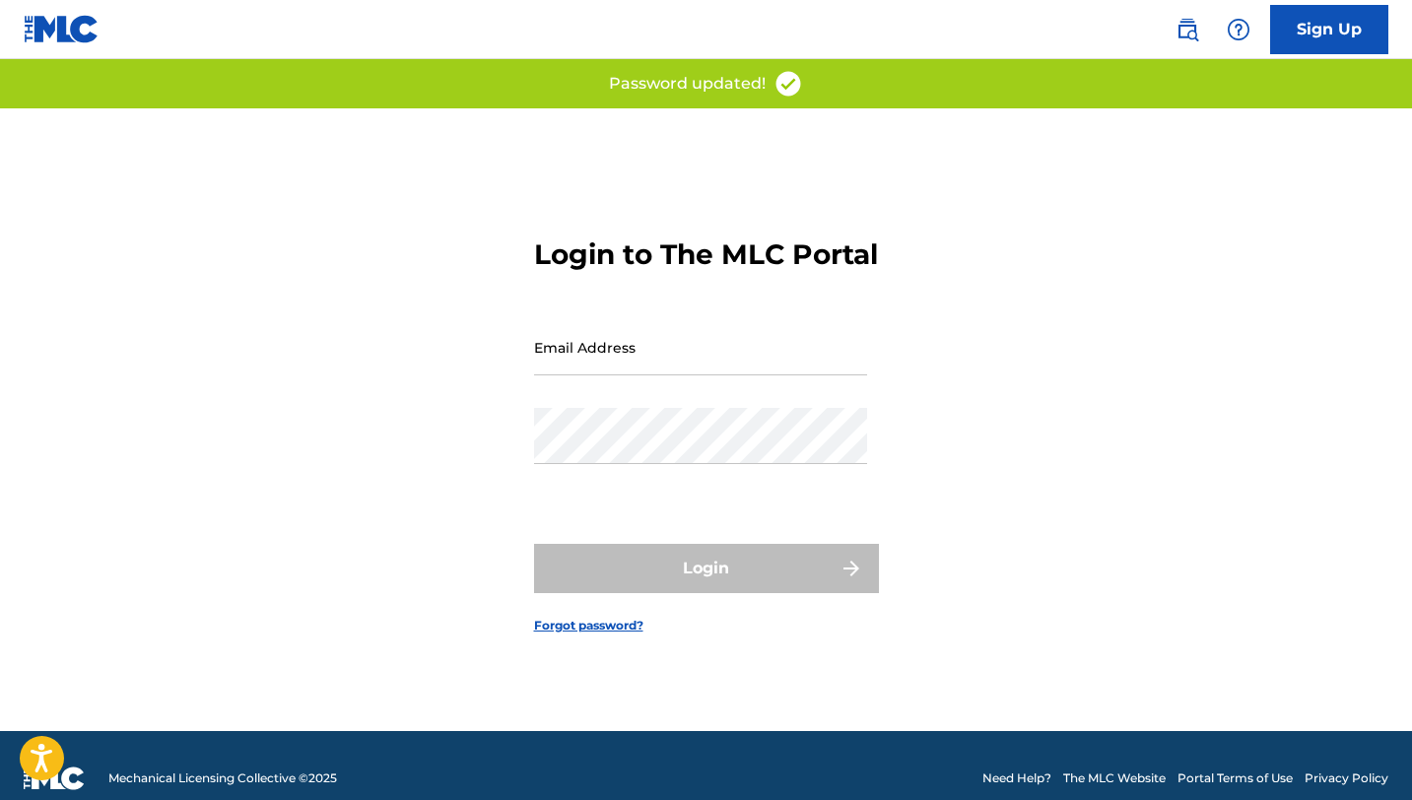
click at [684, 357] on input "Email Address" at bounding box center [700, 347] width 333 height 56
type input "[EMAIL_ADDRESS][DOMAIN_NAME]"
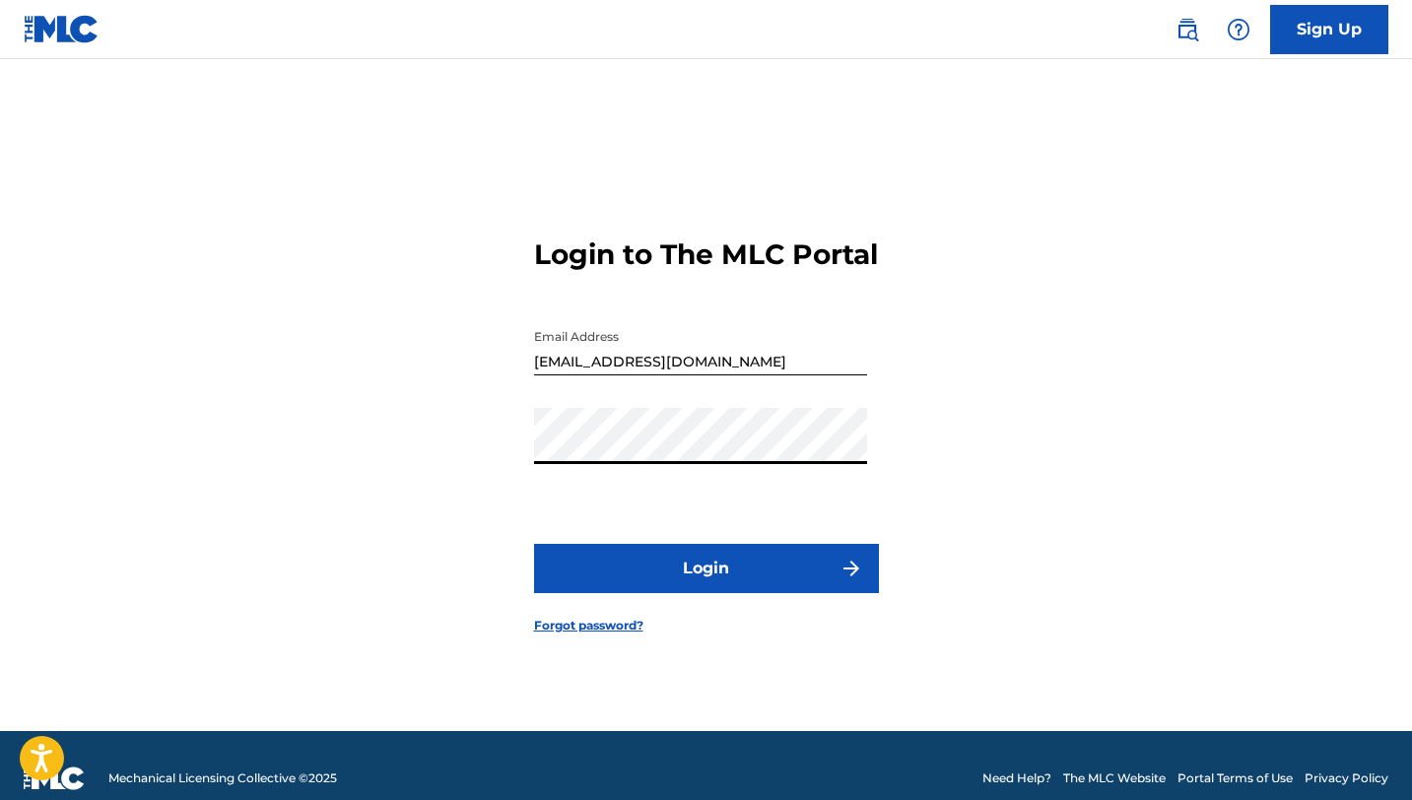
click at [534, 544] on button "Login" at bounding box center [706, 568] width 345 height 49
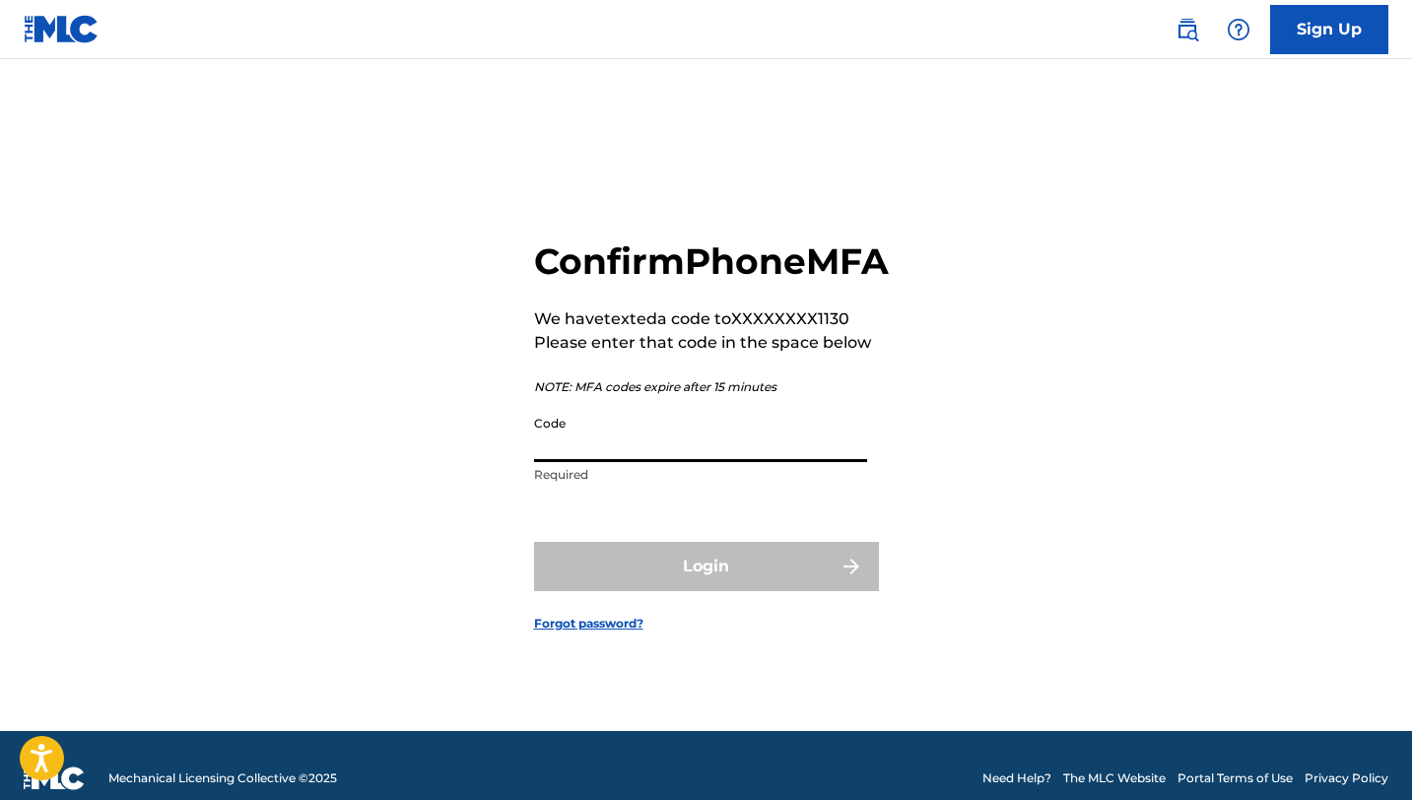
click at [649, 450] on input "Code" at bounding box center [700, 434] width 333 height 56
click at [554, 396] on p "NOTE: MFA codes expire after 15 minutes" at bounding box center [711, 387] width 355 height 18
